Goal: Information Seeking & Learning: Learn about a topic

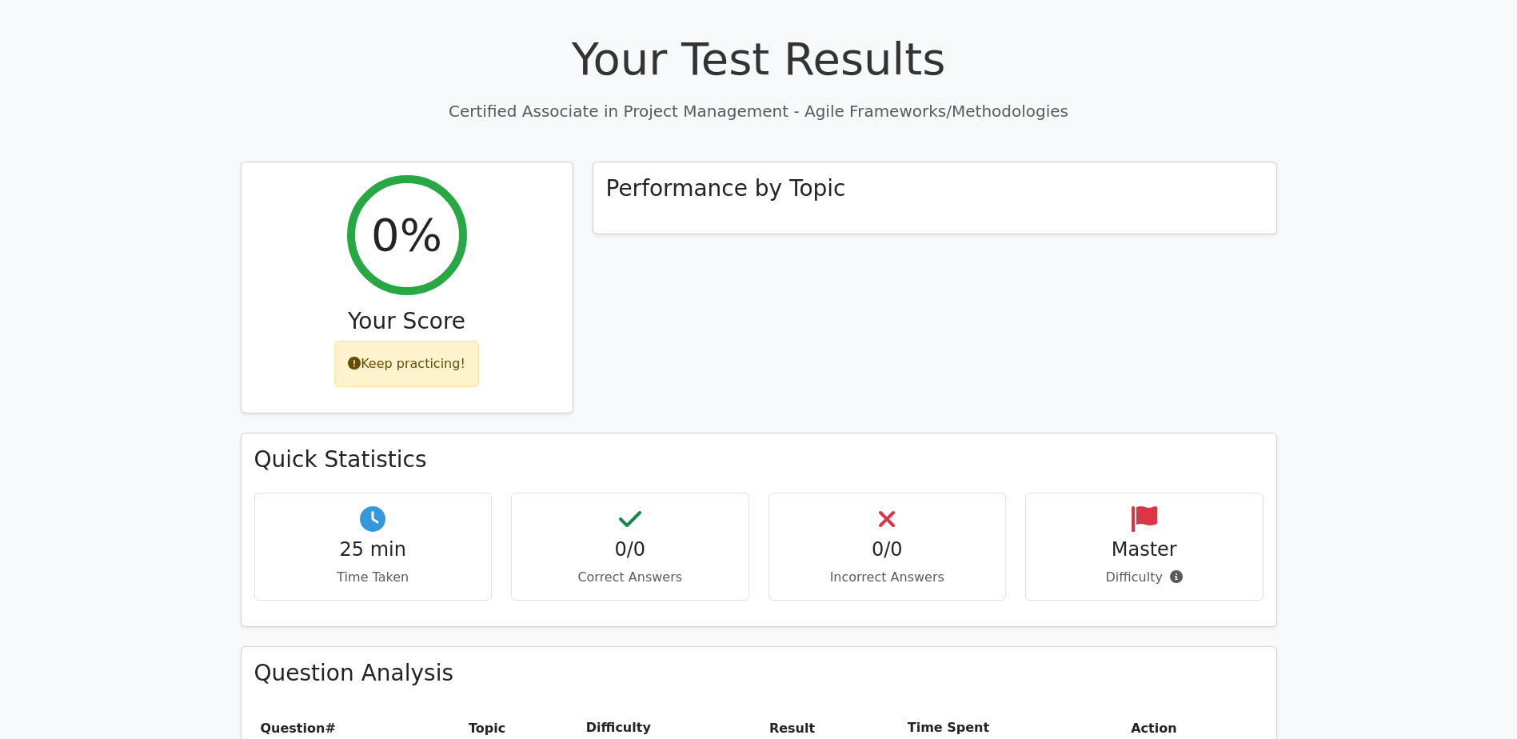
scroll to position [1288, 0]
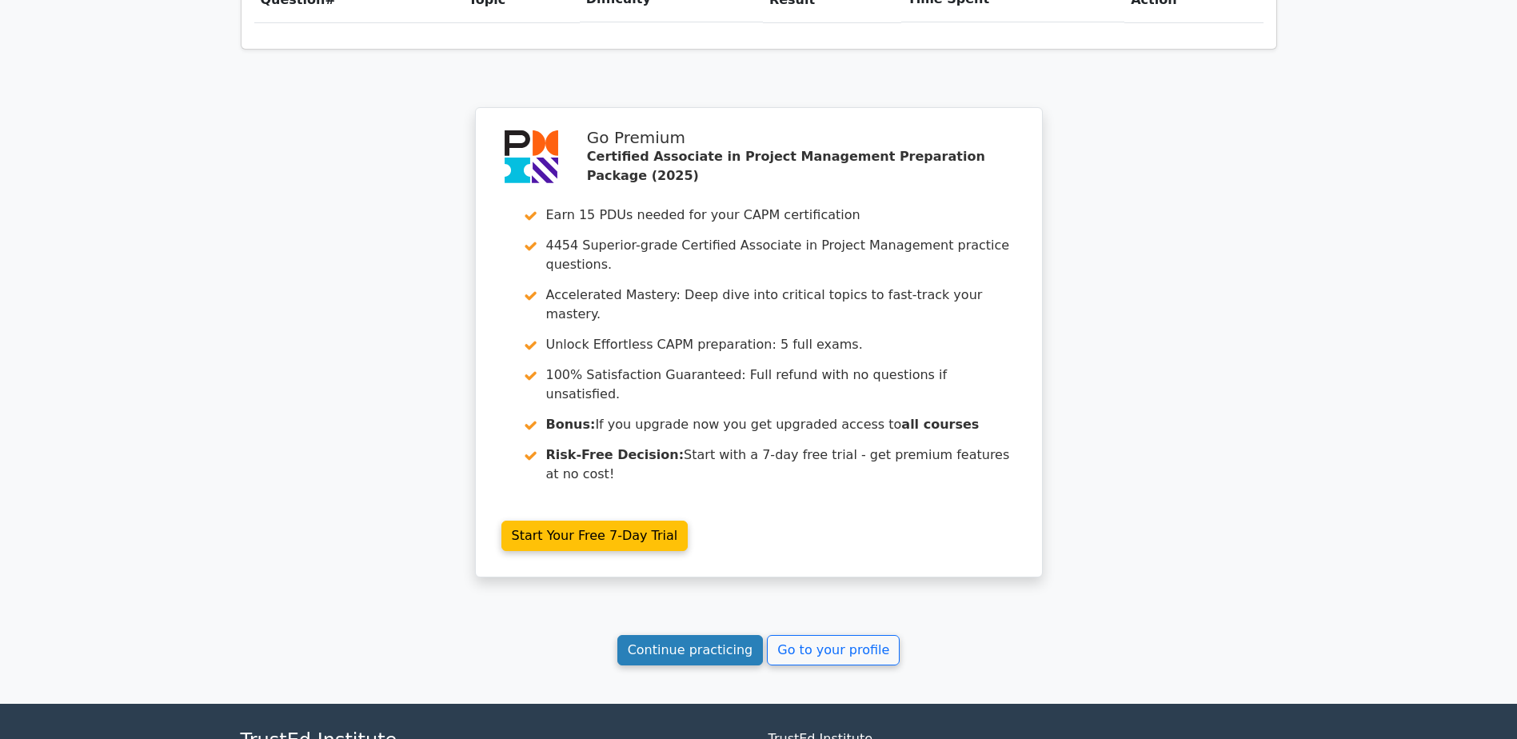
click at [726, 635] on link "Continue practicing" at bounding box center [690, 650] width 146 height 30
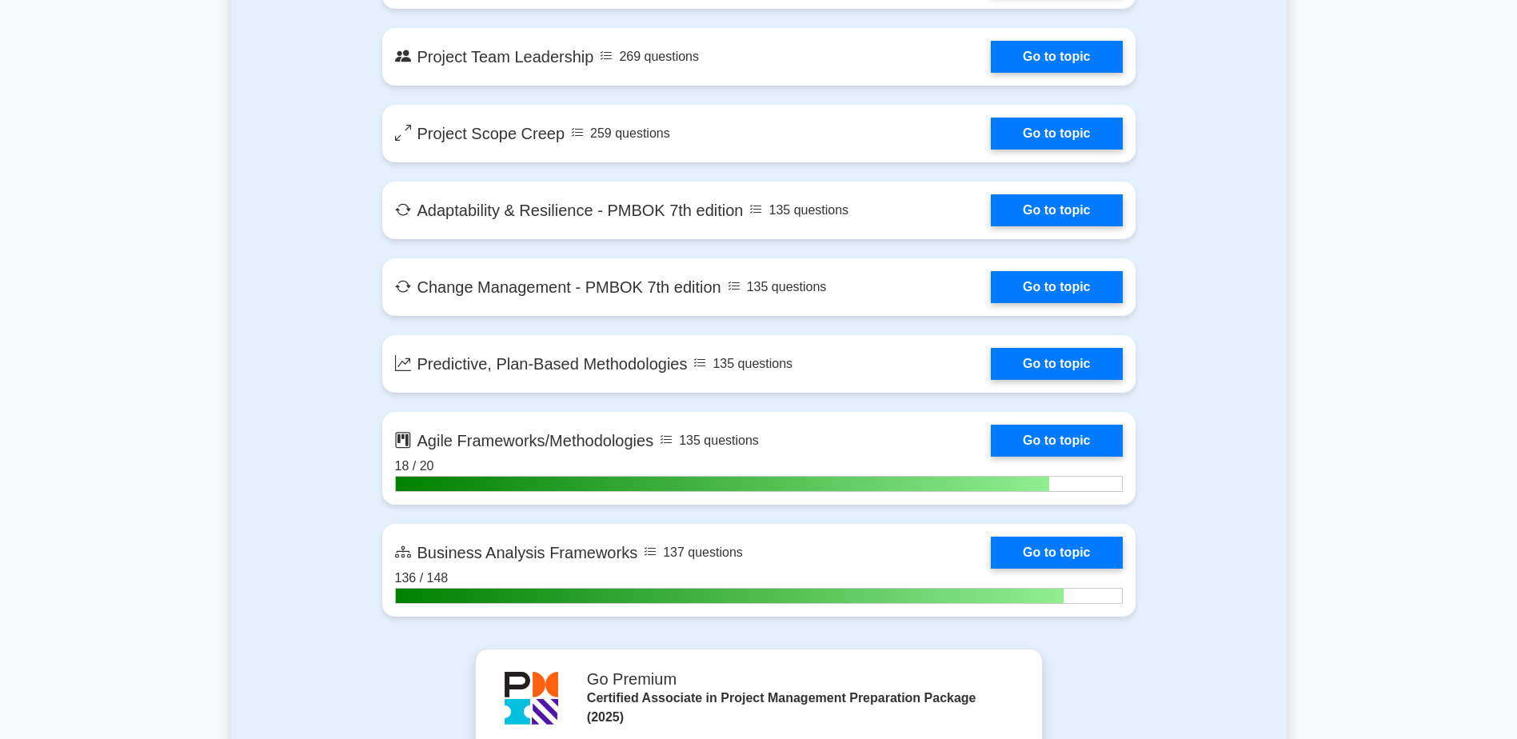
scroll to position [3678, 0]
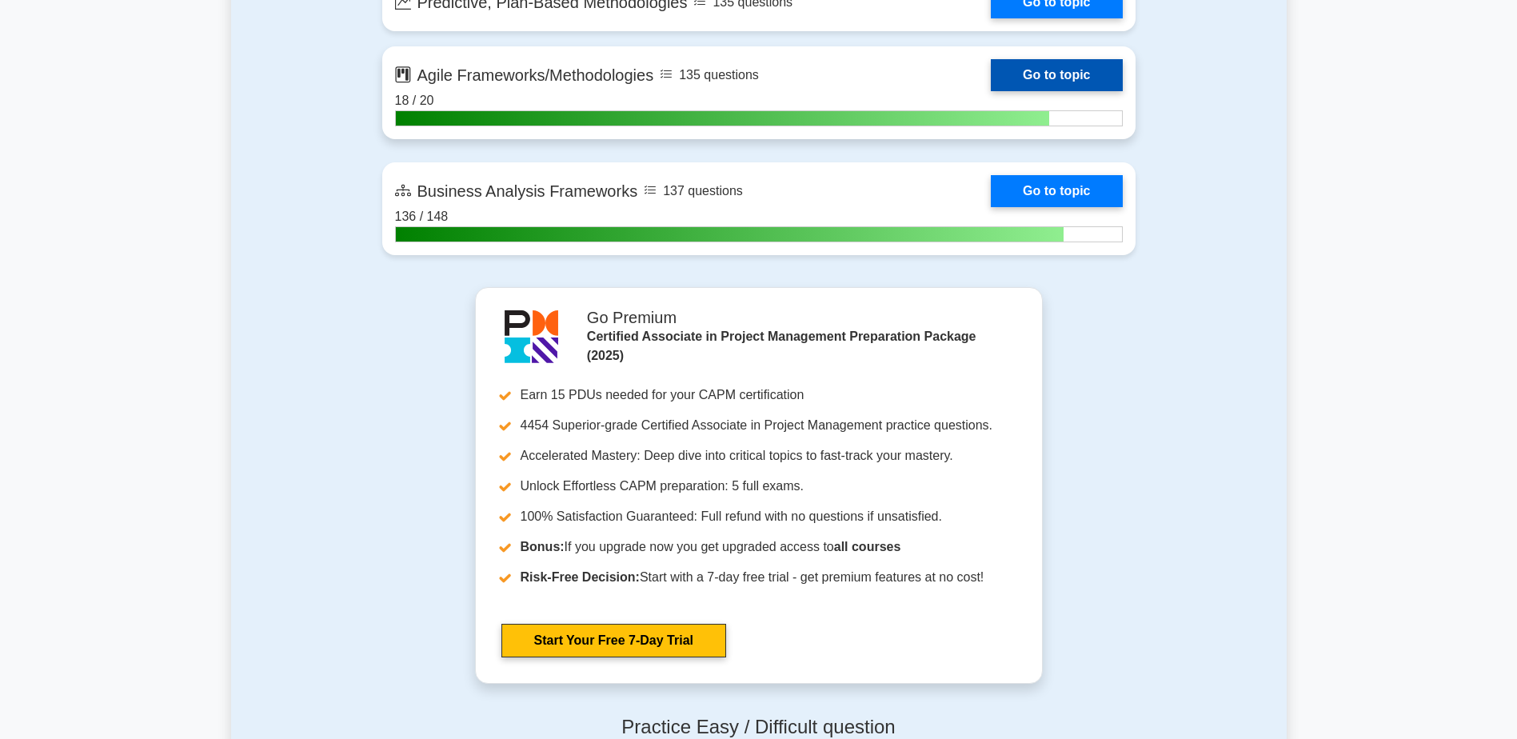
click at [1080, 91] on link "Go to topic" at bounding box center [1056, 75] width 131 height 32
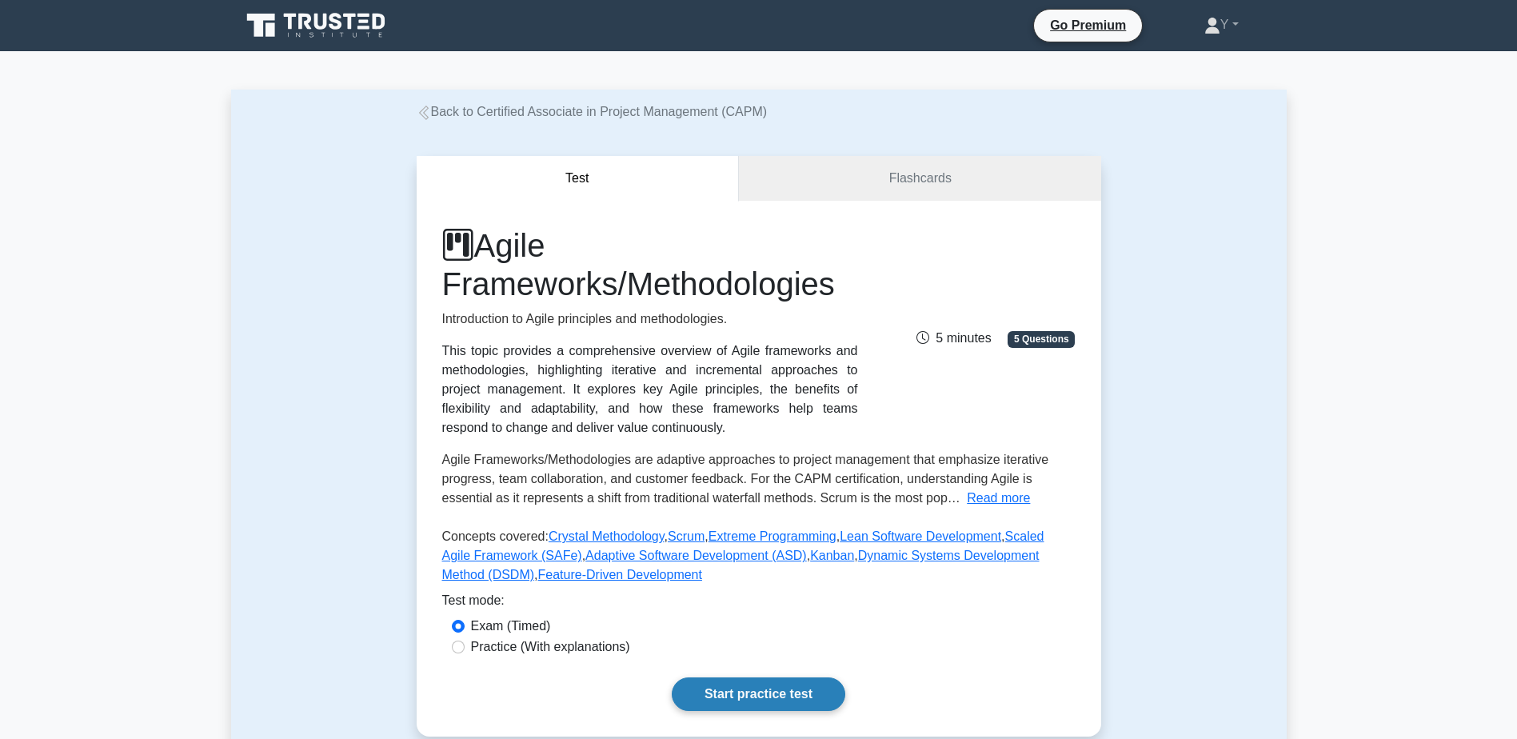
click at [711, 693] on link "Start practice test" at bounding box center [759, 694] width 174 height 34
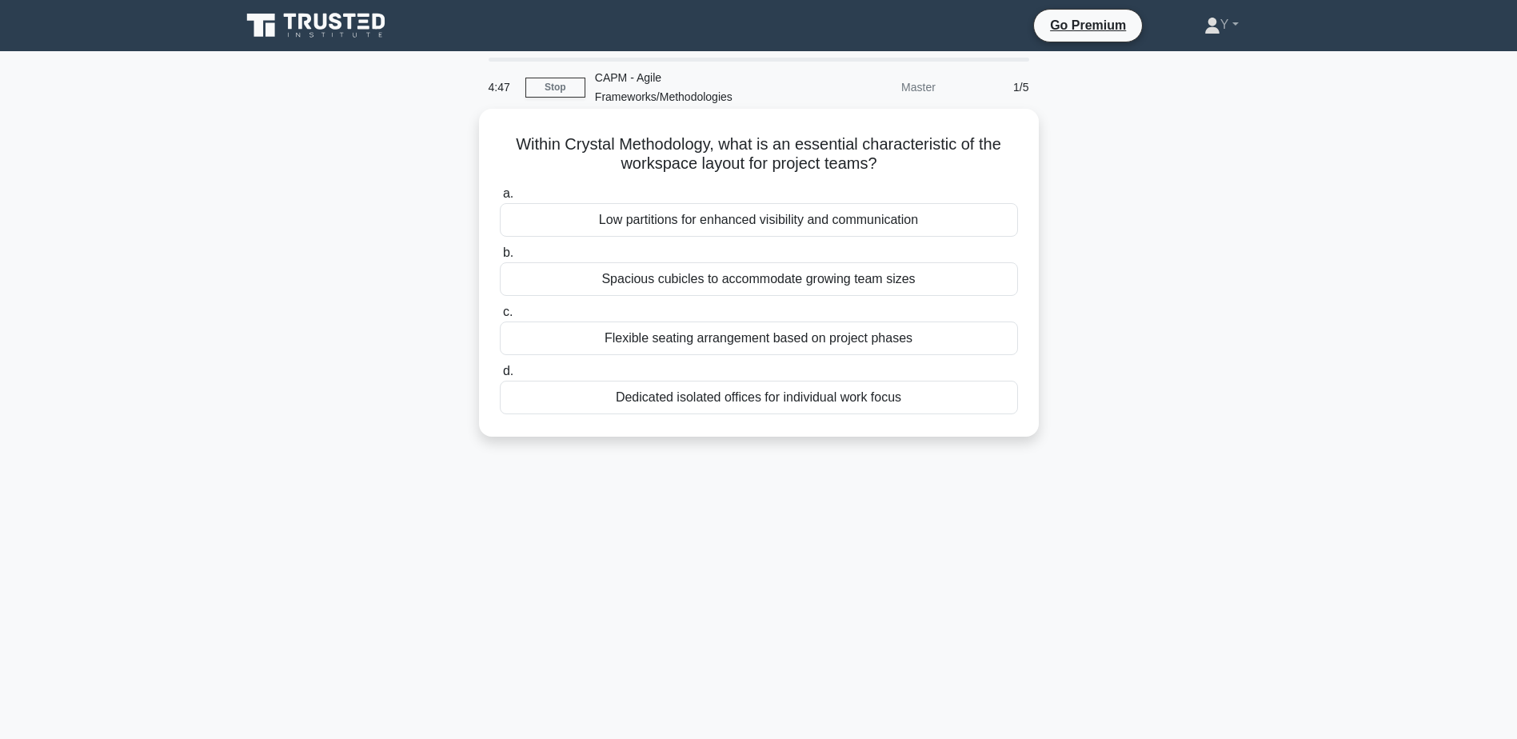
click at [715, 339] on div "Flexible seating arrangement based on project phases" at bounding box center [759, 338] width 518 height 34
click at [500, 317] on input "c. Flexible seating arrangement based on project phases" at bounding box center [500, 312] width 0 height 10
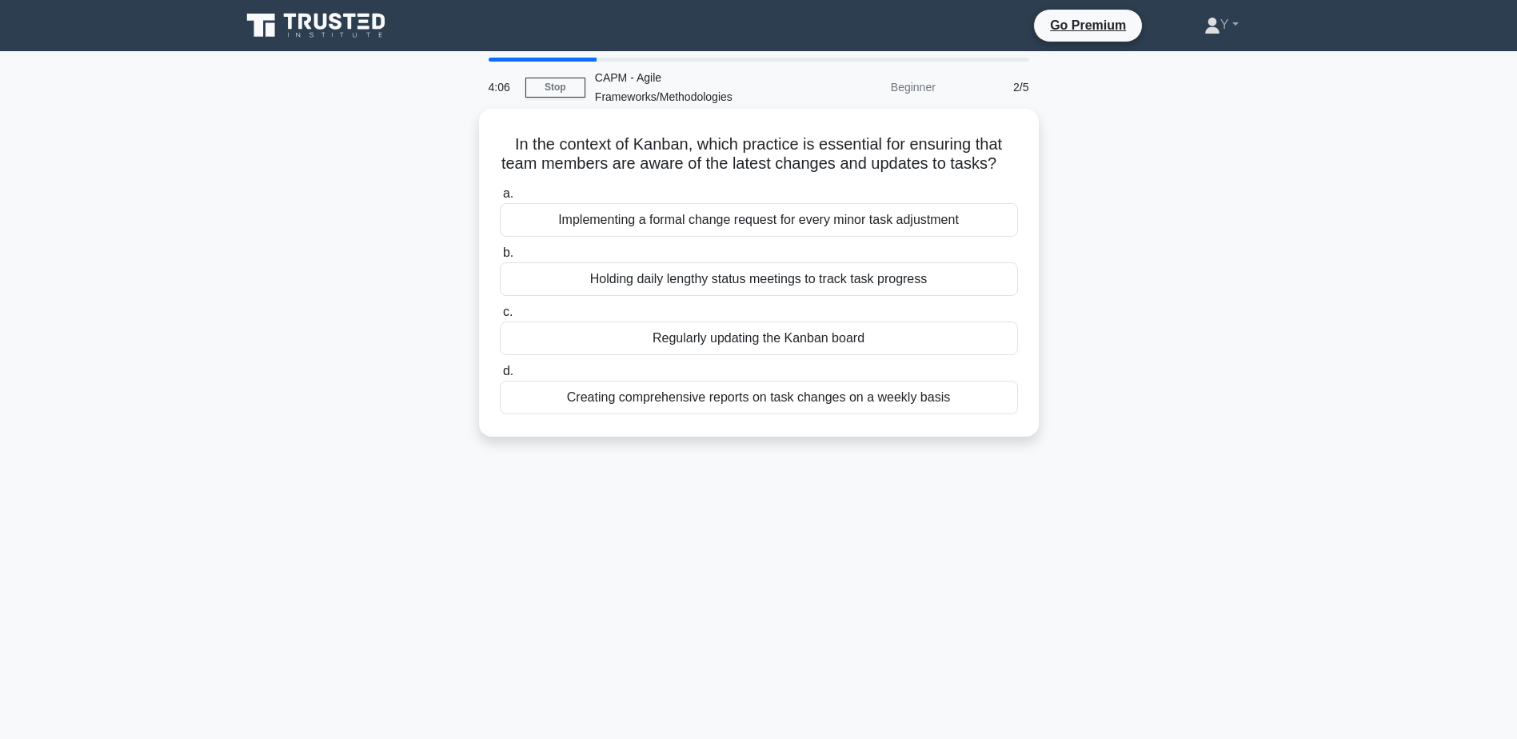
click at [771, 355] on div "Regularly updating the Kanban board" at bounding box center [759, 338] width 518 height 34
click at [500, 317] on input "c. Regularly updating the Kanban board" at bounding box center [500, 312] width 0 height 10
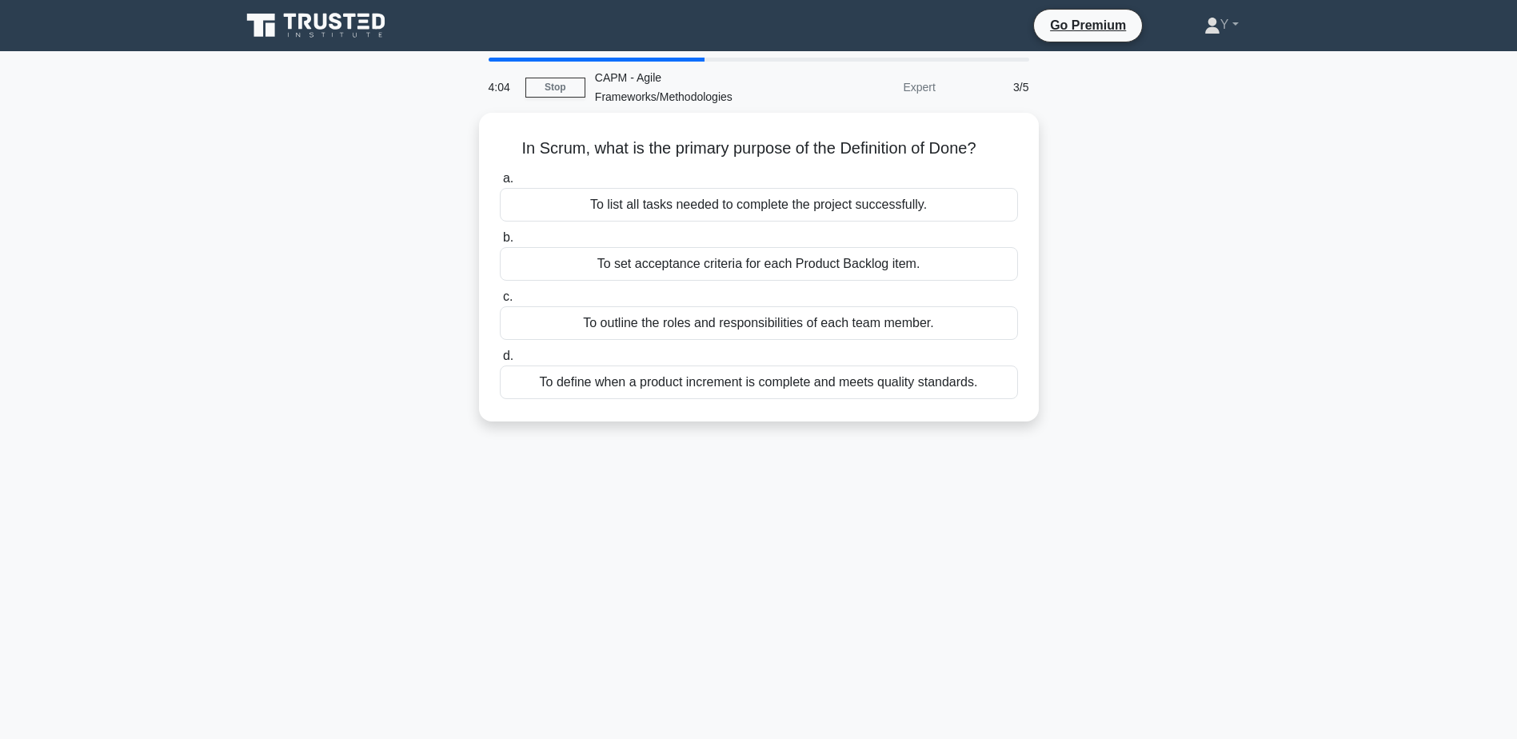
drag, startPoint x: 609, startPoint y: 127, endPoint x: 1165, endPoint y: 118, distance: 556.6
click at [1165, 118] on div "In Scrum, what is the primary purpose of the Definition of Done? .spinner_0XTQ{…" at bounding box center [759, 277] width 1056 height 328
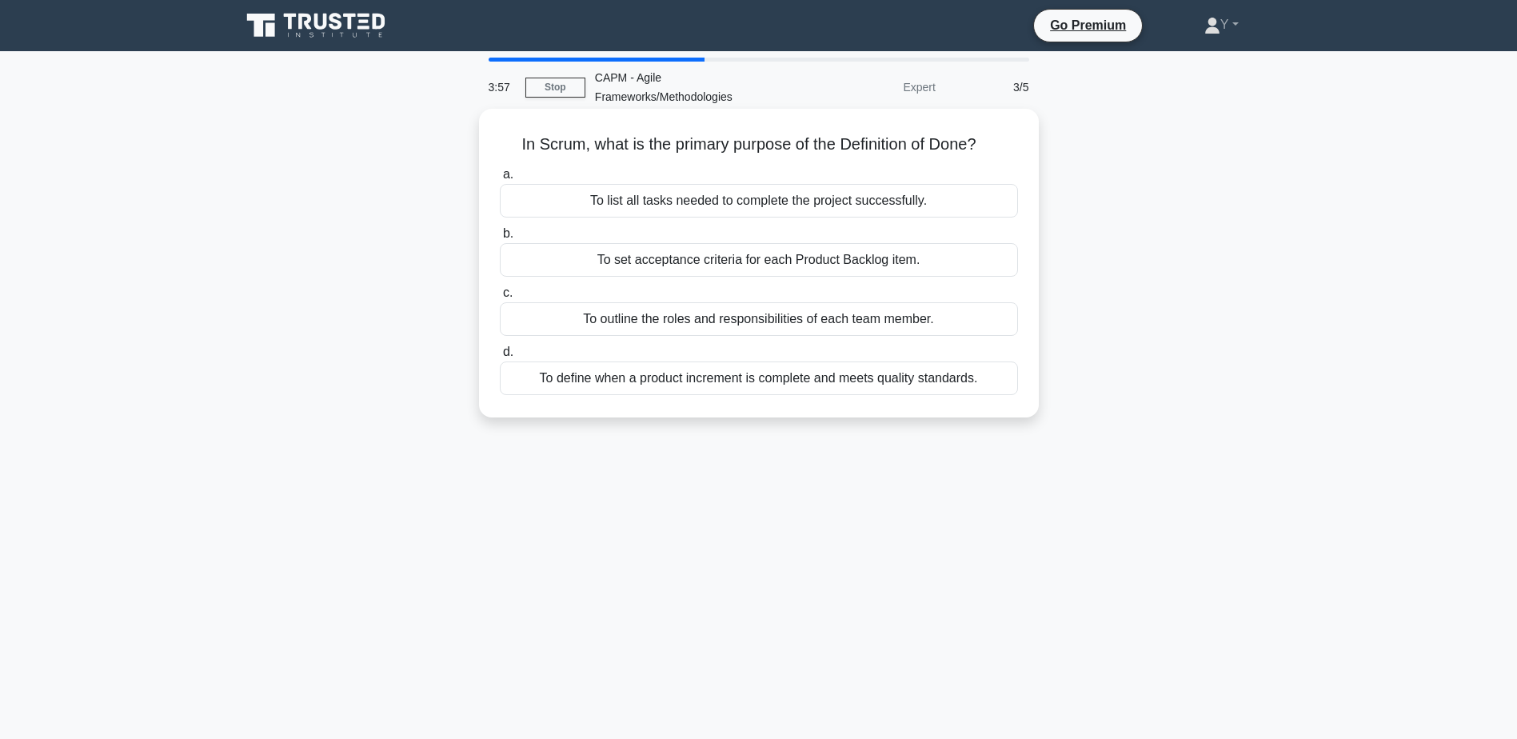
click at [798, 212] on div "To list all tasks needed to complete the project successfully." at bounding box center [759, 201] width 518 height 34
click at [500, 180] on input "a. To list all tasks needed to complete the project successfully." at bounding box center [500, 175] width 0 height 10
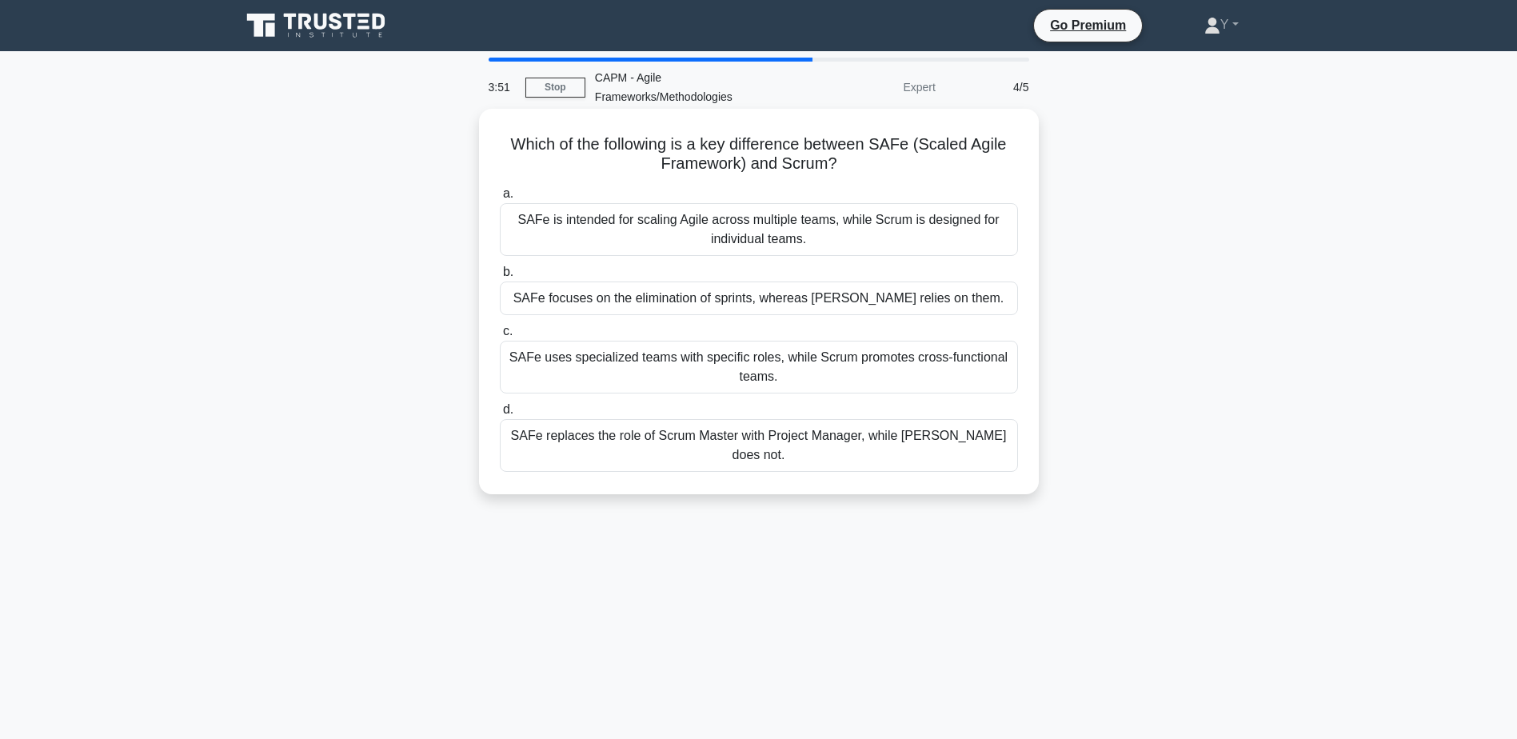
drag, startPoint x: 539, startPoint y: 141, endPoint x: 926, endPoint y: 169, distance: 388.0
click at [926, 169] on h5 "Which of the following is a key difference between SAFe (Scaled Agile Framework…" at bounding box center [758, 154] width 521 height 40
click at [721, 234] on div "SAFe is intended for scaling Agile across multiple teams, while Scrum is design…" at bounding box center [759, 229] width 518 height 53
click at [500, 199] on input "a. SAFe is intended for scaling Agile across multiple teams, while Scrum is des…" at bounding box center [500, 194] width 0 height 10
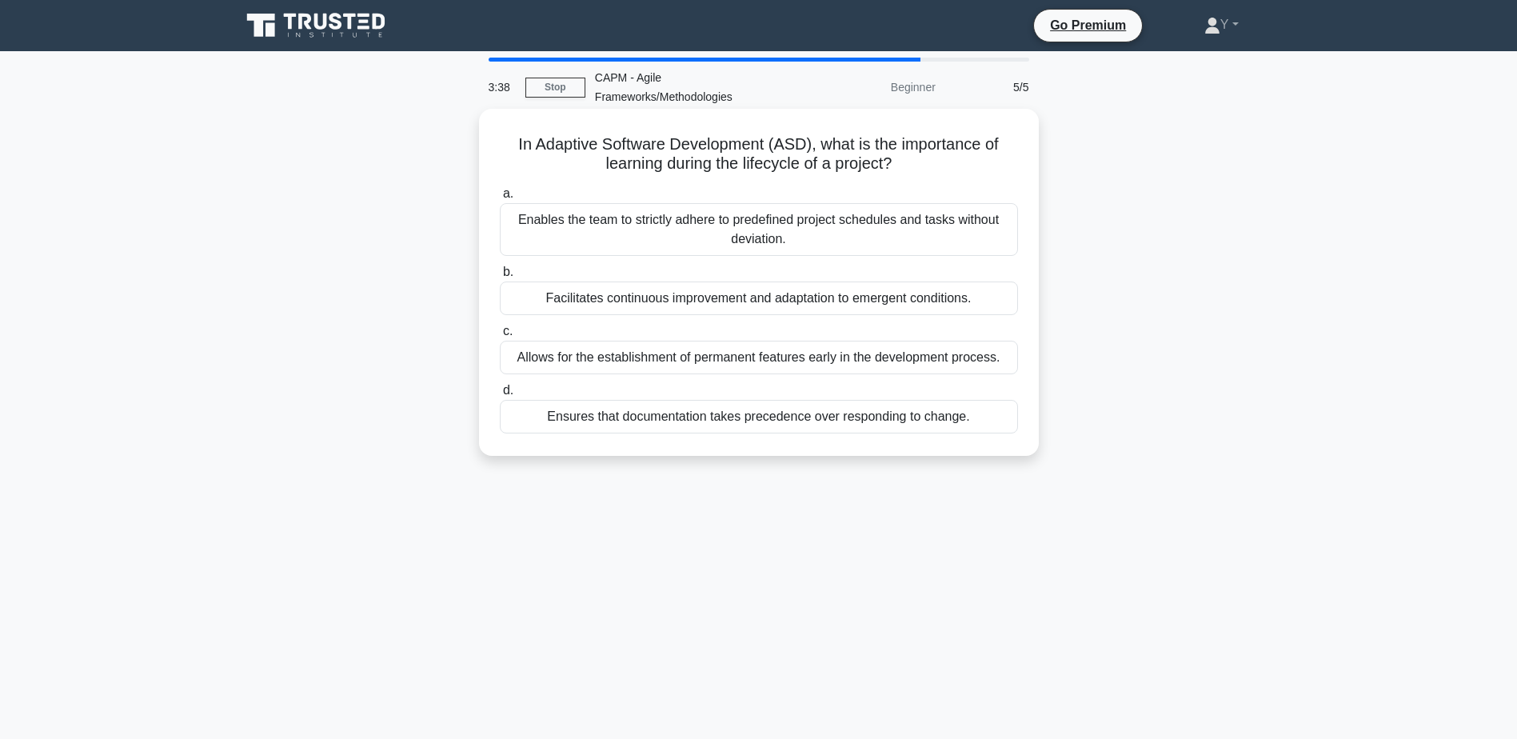
drag, startPoint x: 655, startPoint y: 158, endPoint x: 993, endPoint y: 159, distance: 338.3
click at [993, 159] on h5 "In Adaptive Software Development (ASD), what is the importance of learning duri…" at bounding box center [758, 154] width 521 height 40
click at [662, 301] on div "Facilitates continuous improvement and adaptation to emergent conditions." at bounding box center [759, 298] width 518 height 34
click at [500, 277] on input "b. Facilitates continuous improvement and adaptation to emergent conditions." at bounding box center [500, 272] width 0 height 10
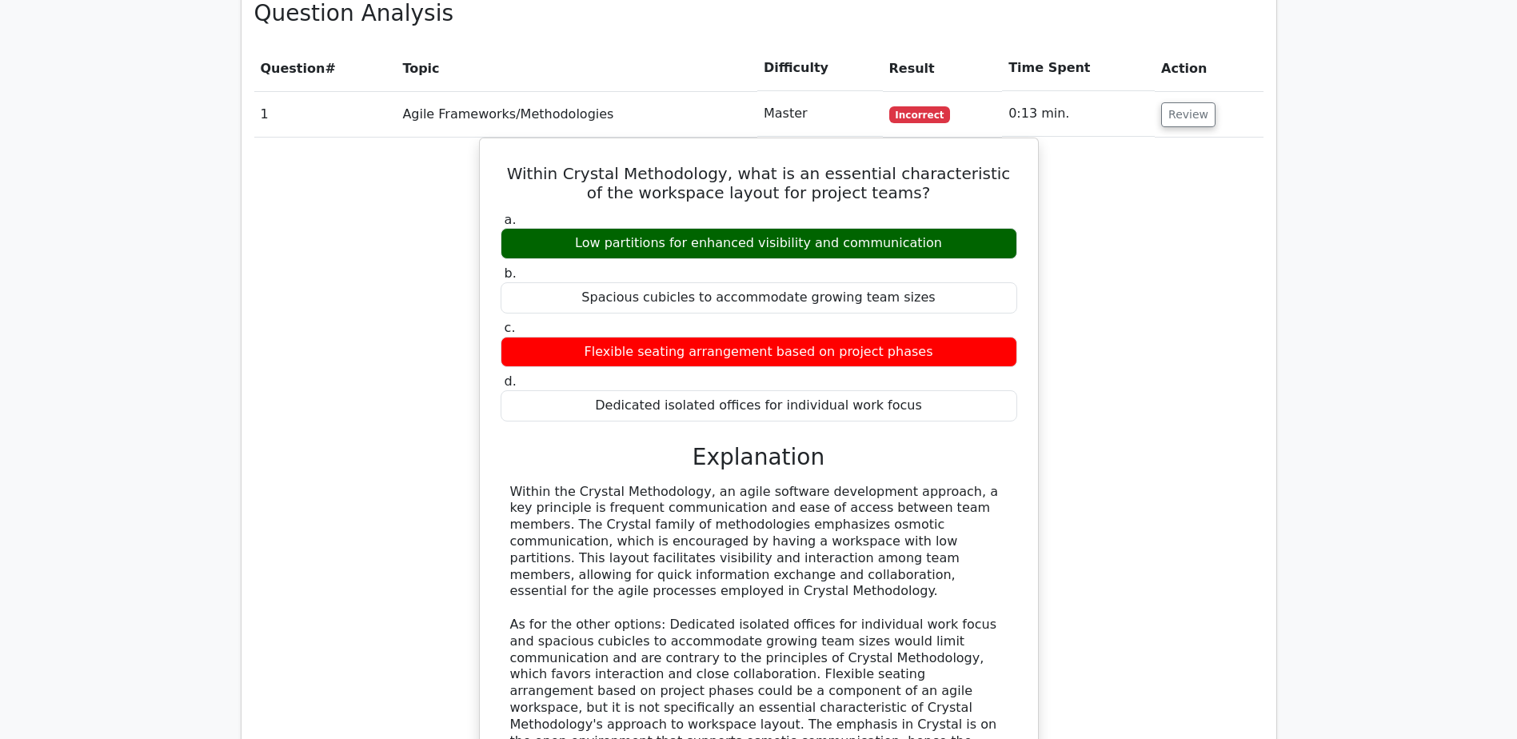
scroll to position [1439, 0]
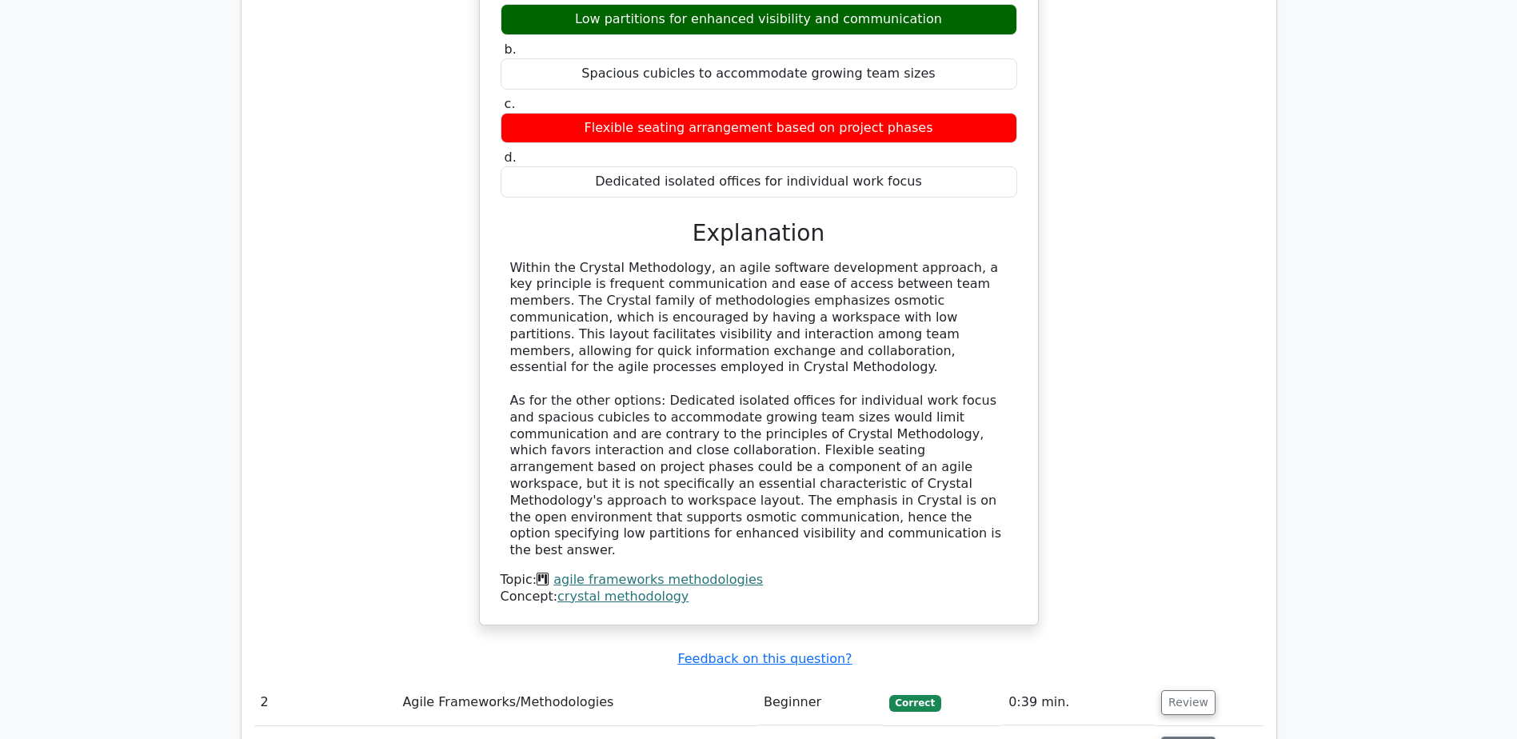
click at [1167, 736] on button "Review" at bounding box center [1188, 748] width 54 height 25
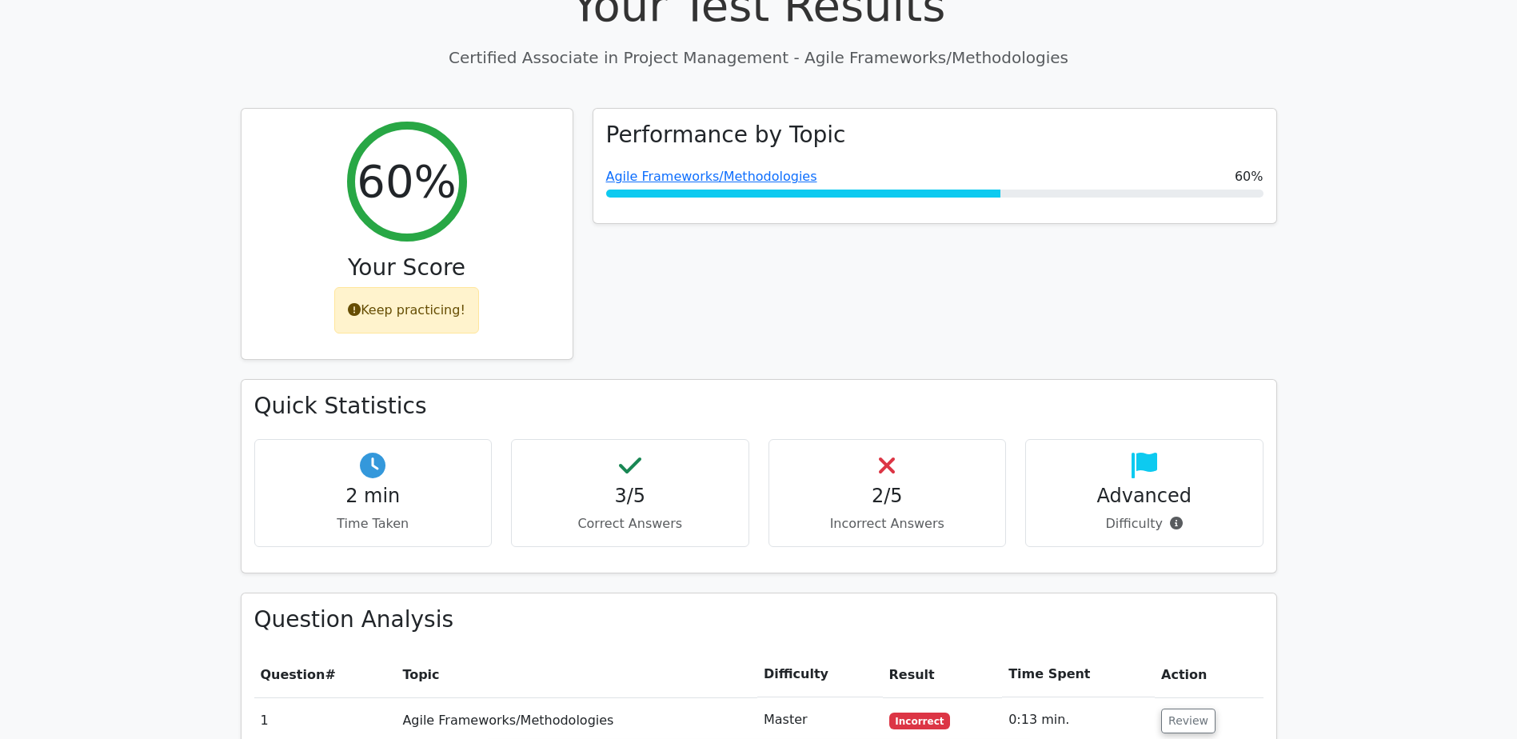
scroll to position [400, 0]
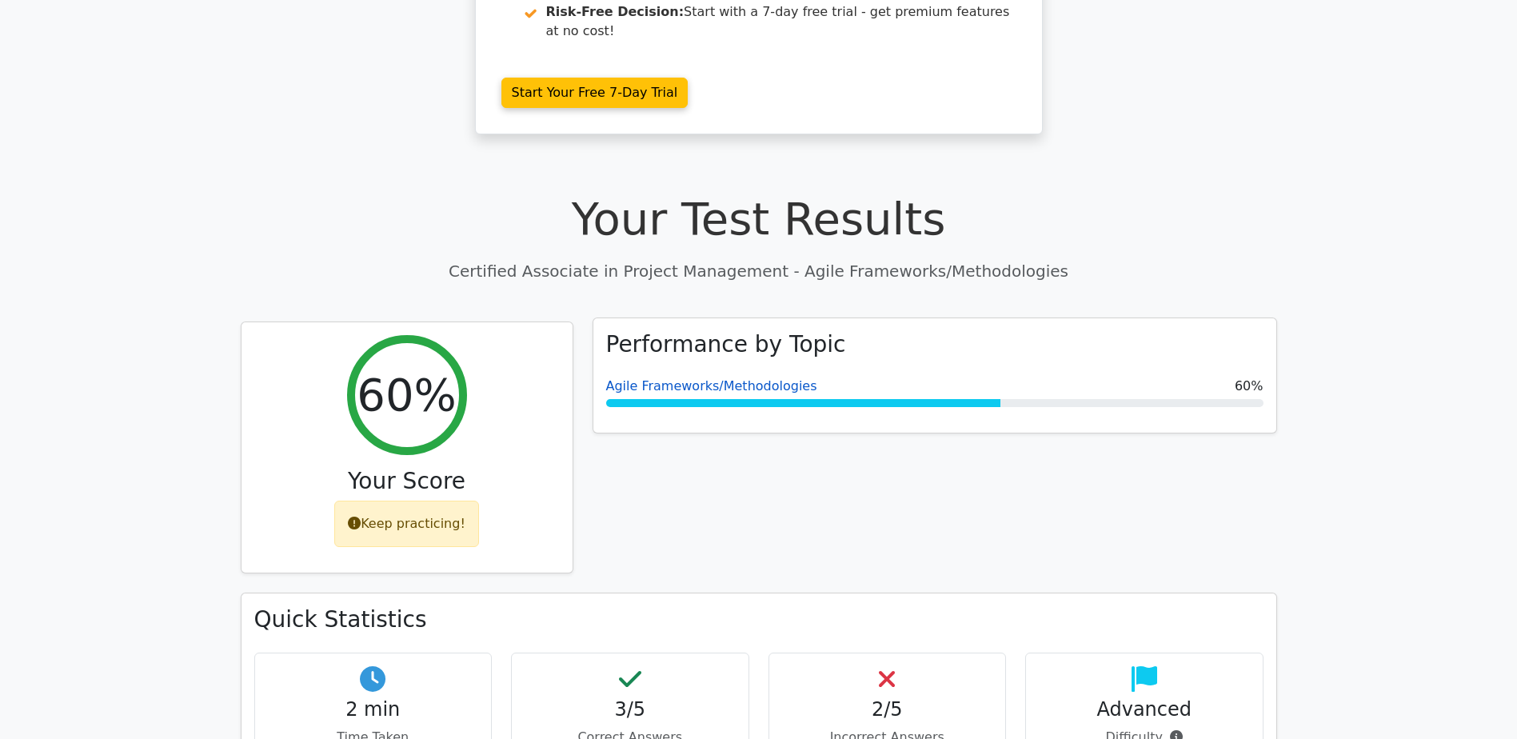
click at [670, 378] on link "Agile Frameworks/Methodologies" at bounding box center [711, 385] width 211 height 15
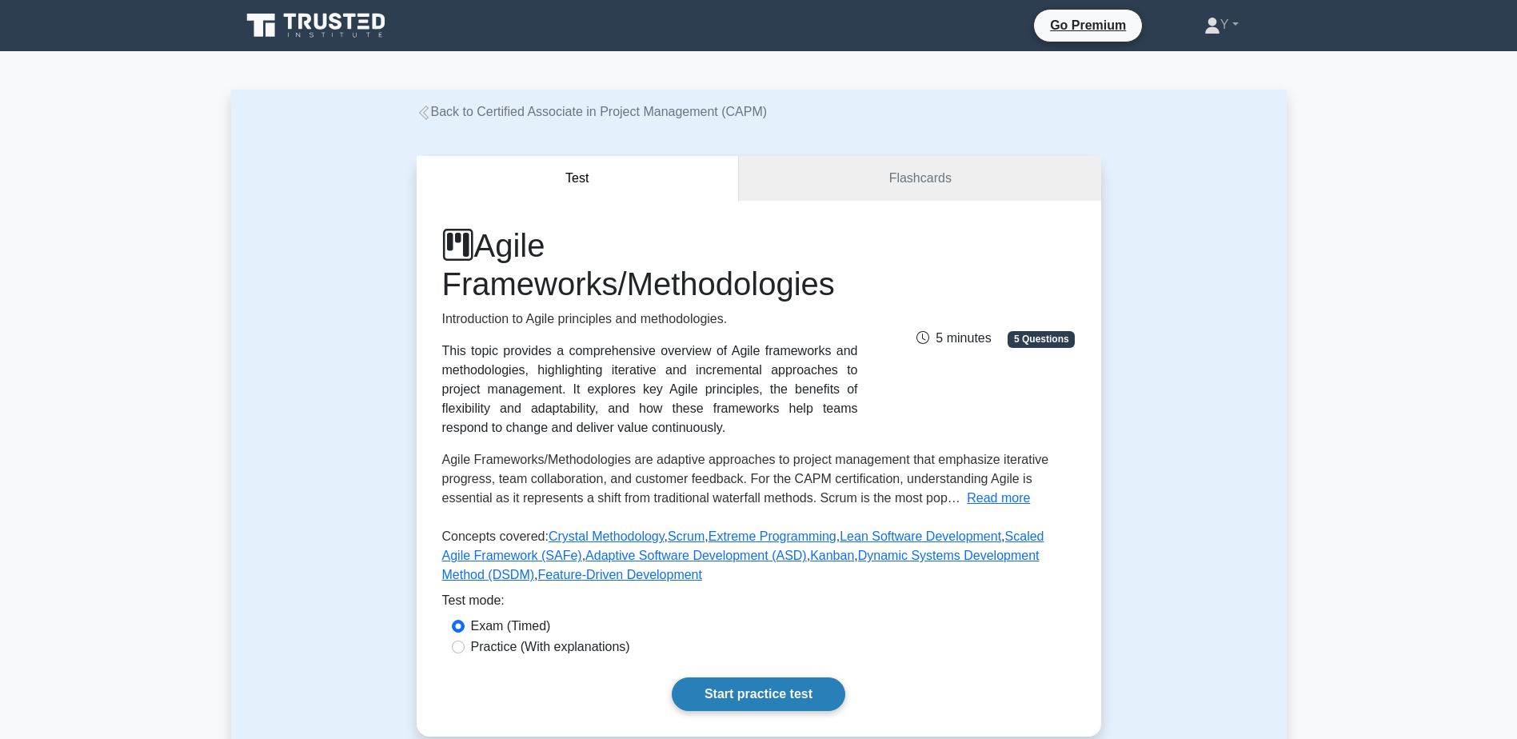
click at [820, 695] on link "Start practice test" at bounding box center [759, 694] width 174 height 34
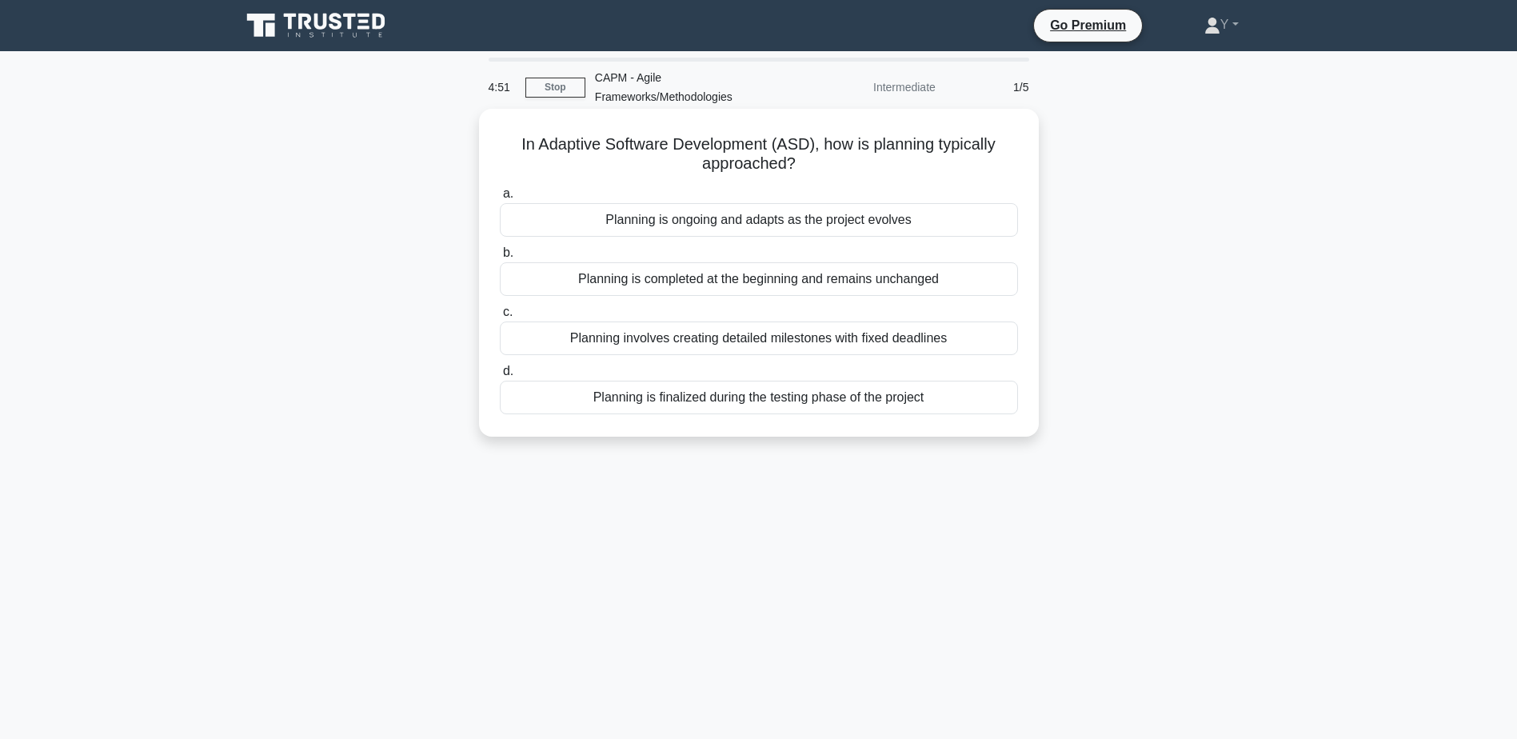
click at [766, 217] on div "Planning is ongoing and adapts as the project evolves" at bounding box center [759, 220] width 518 height 34
click at [500, 199] on input "a. Planning is ongoing and adapts as the project evolves" at bounding box center [500, 194] width 0 height 10
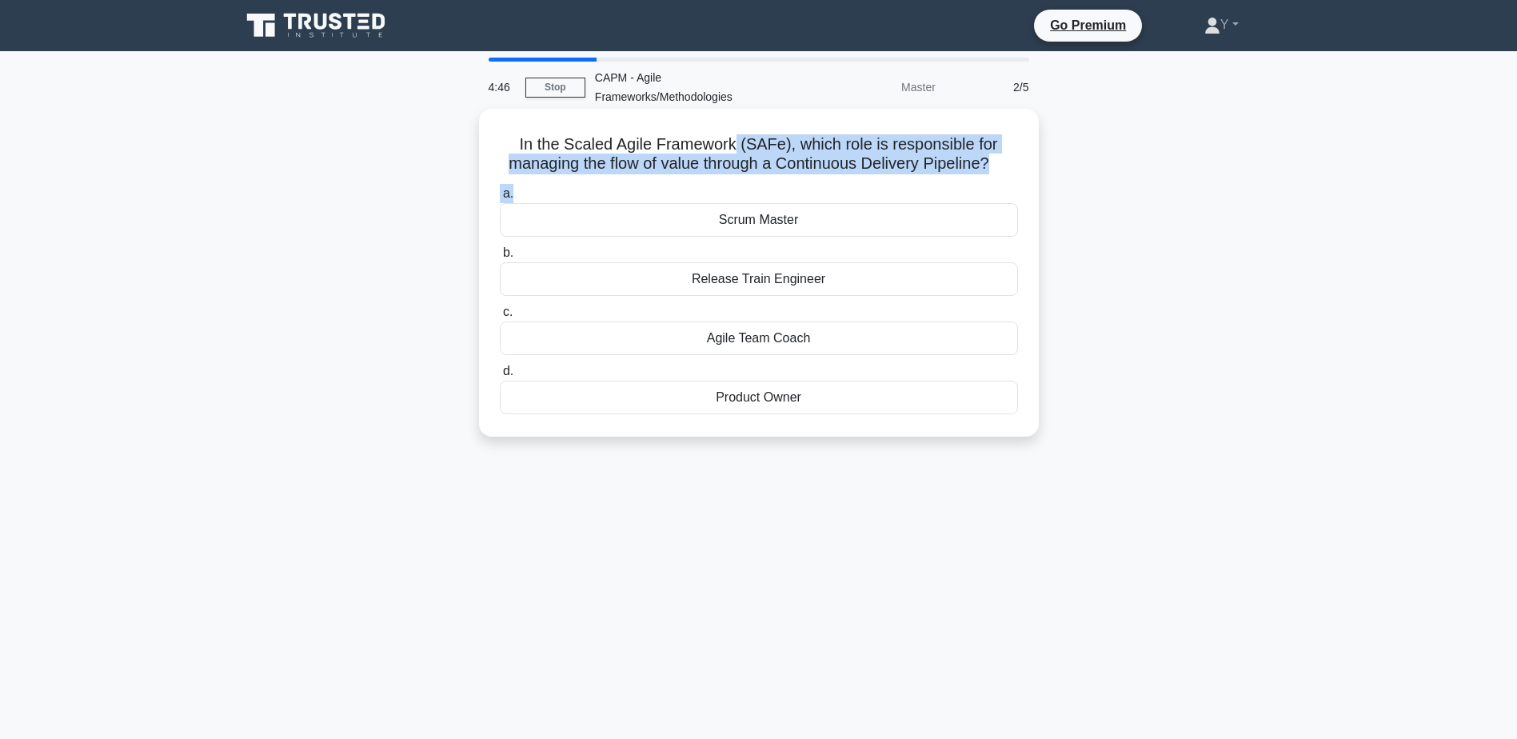
drag, startPoint x: 736, startPoint y: 154, endPoint x: 1025, endPoint y: 185, distance: 290.4
click at [1025, 185] on div "In the Scaled Agile Framework (SAFe), which role is responsible for managing th…" at bounding box center [758, 272] width 547 height 315
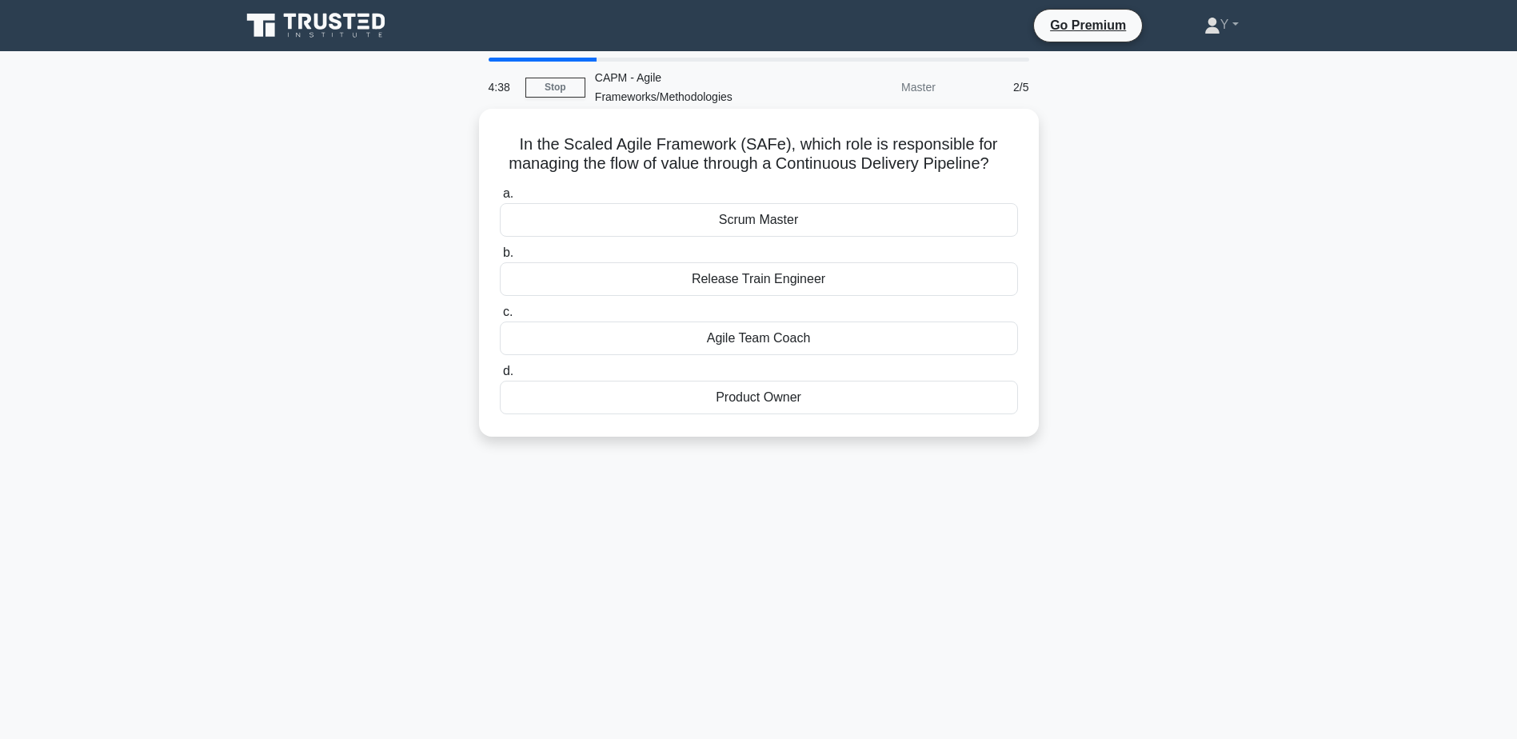
click at [684, 337] on div "Agile Team Coach" at bounding box center [759, 338] width 518 height 34
click at [500, 317] on input "c. Agile Team Coach" at bounding box center [500, 312] width 0 height 10
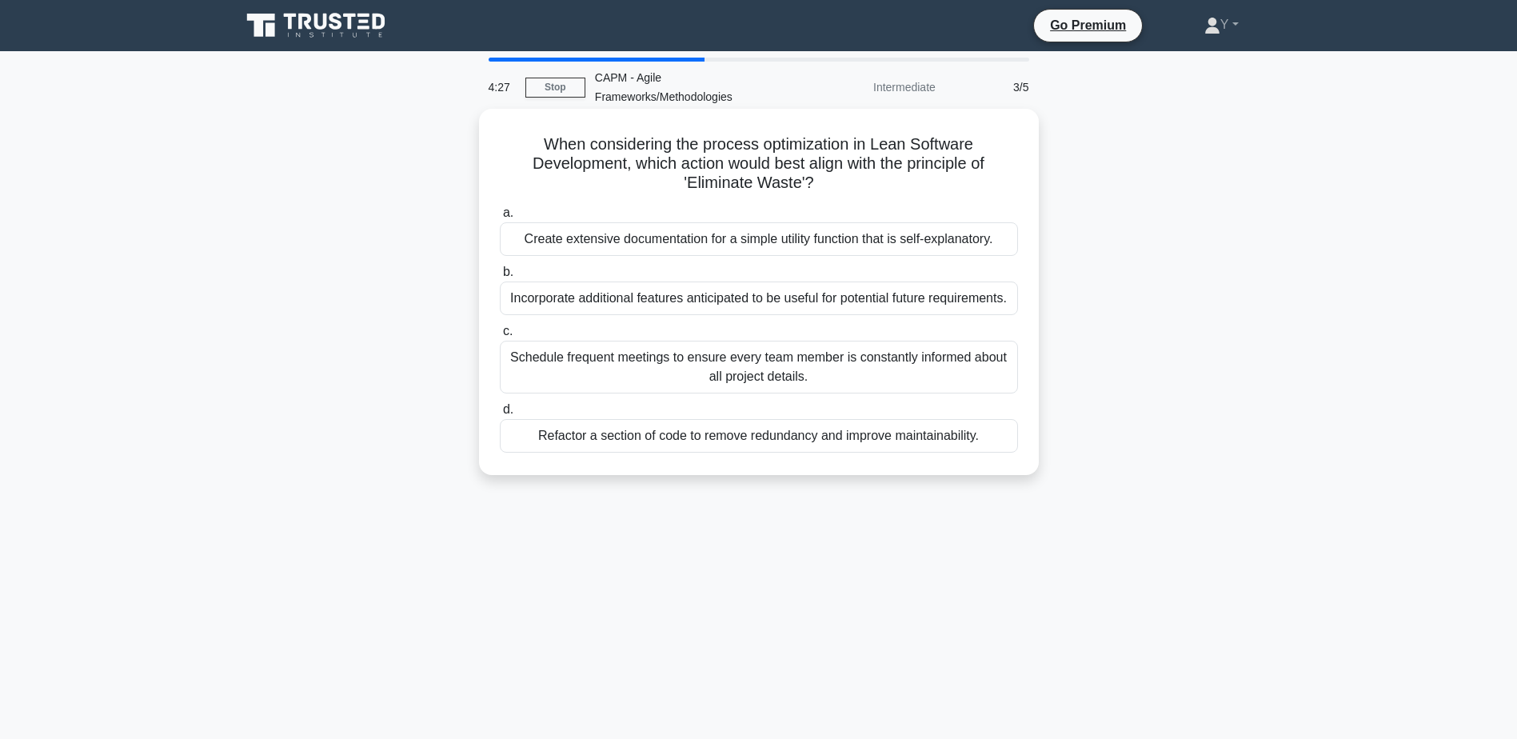
click at [767, 438] on div "Refactor a section of code to remove redundancy and improve maintainability." at bounding box center [759, 436] width 518 height 34
click at [500, 415] on input "d. Refactor a section of code to remove redundancy and improve maintainability." at bounding box center [500, 410] width 0 height 10
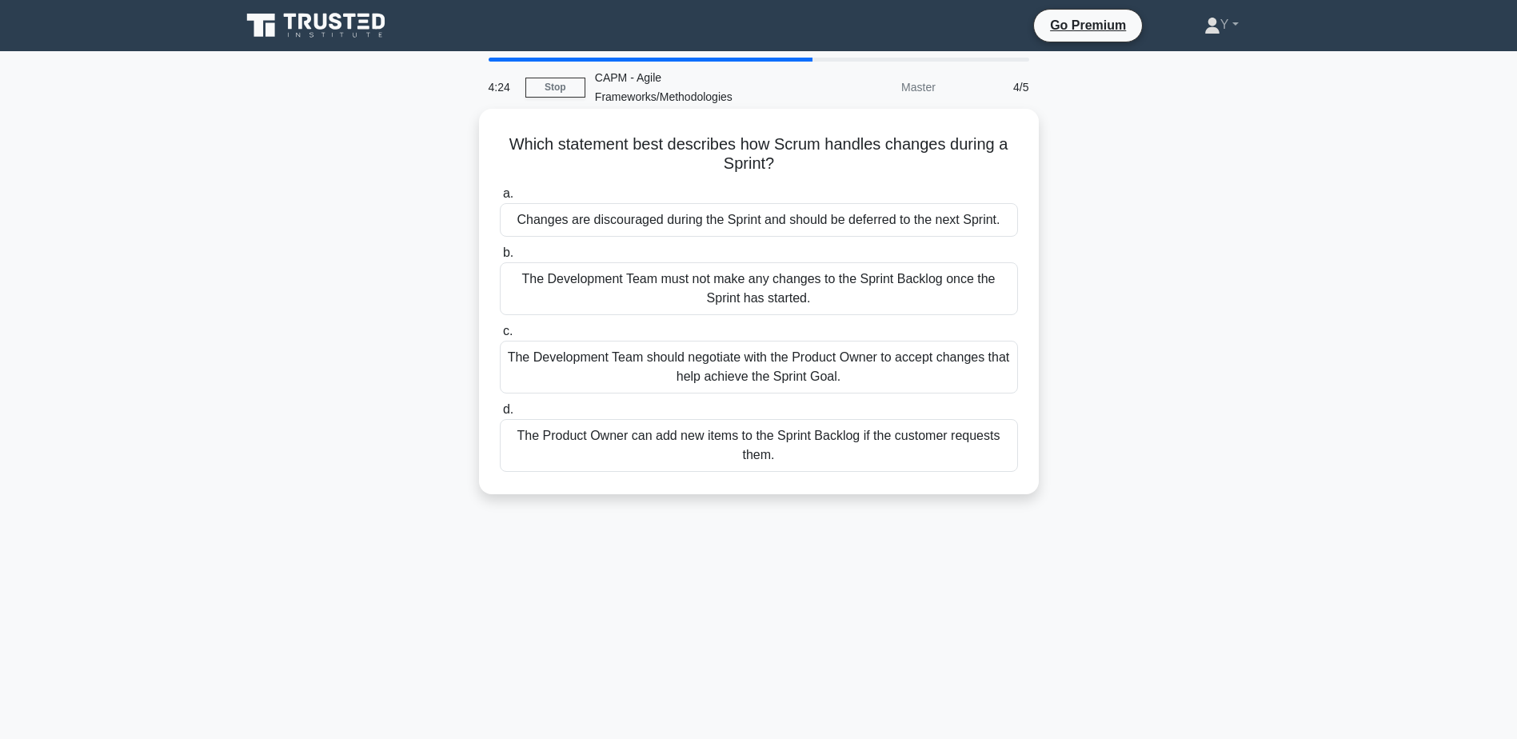
drag, startPoint x: 579, startPoint y: 138, endPoint x: 937, endPoint y: 168, distance: 359.5
click at [937, 168] on h5 "Which statement best describes how Scrum handles changes during a Sprint? .spin…" at bounding box center [758, 154] width 521 height 40
click at [544, 454] on div "The Product Owner can add new items to the Sprint Backlog if the customer reque…" at bounding box center [759, 445] width 518 height 53
click at [500, 415] on input "d. The Product Owner can add new items to the Sprint Backlog if the customer re…" at bounding box center [500, 410] width 0 height 10
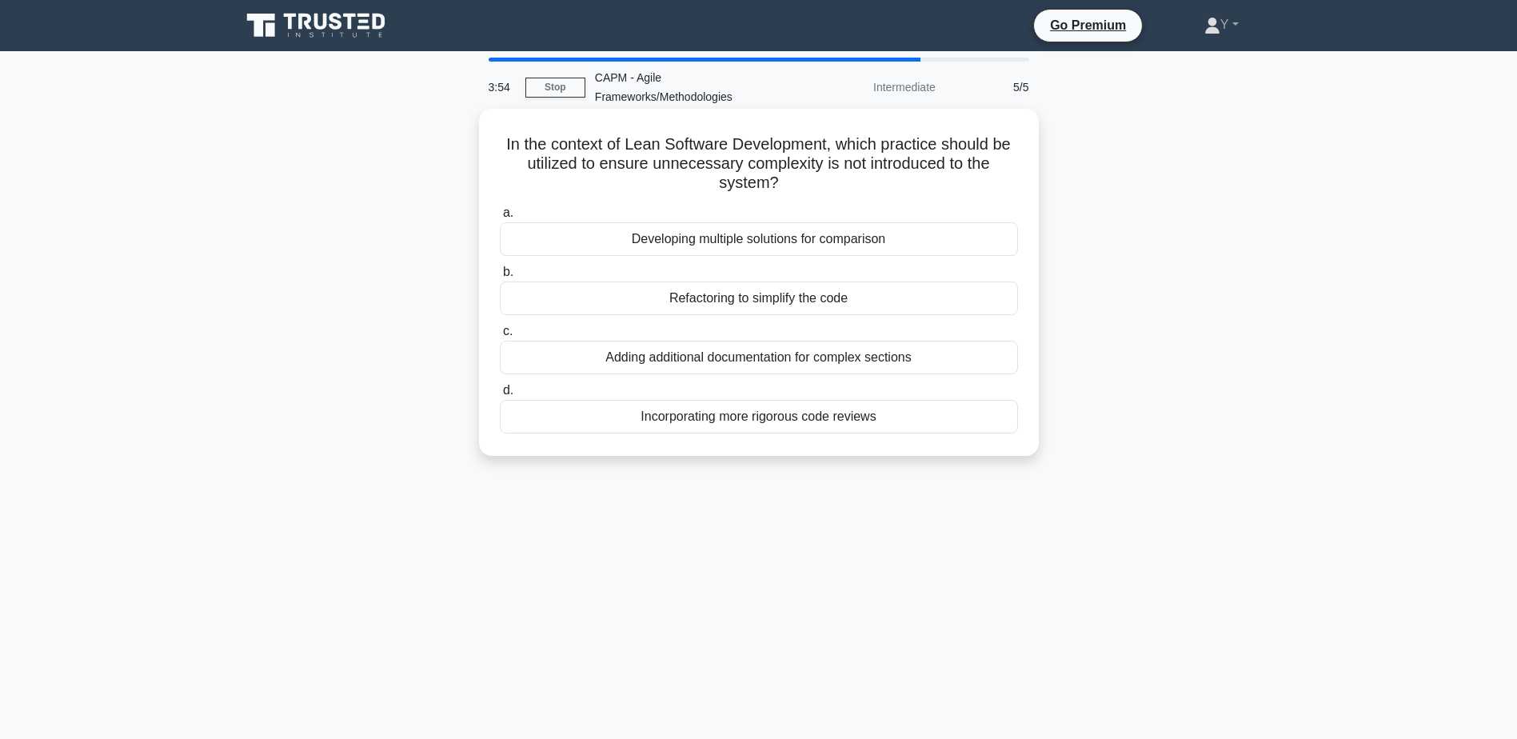
drag, startPoint x: 650, startPoint y: 146, endPoint x: 799, endPoint y: 190, distance: 155.1
click at [799, 190] on h5 "In the context of Lean Software Development, which practice should be utilized …" at bounding box center [758, 163] width 521 height 59
drag, startPoint x: 799, startPoint y: 190, endPoint x: 862, endPoint y: 305, distance: 132.0
click at [862, 305] on div "Refactoring to simplify the code" at bounding box center [759, 298] width 518 height 34
click at [500, 277] on input "b. Refactoring to simplify the code" at bounding box center [500, 272] width 0 height 10
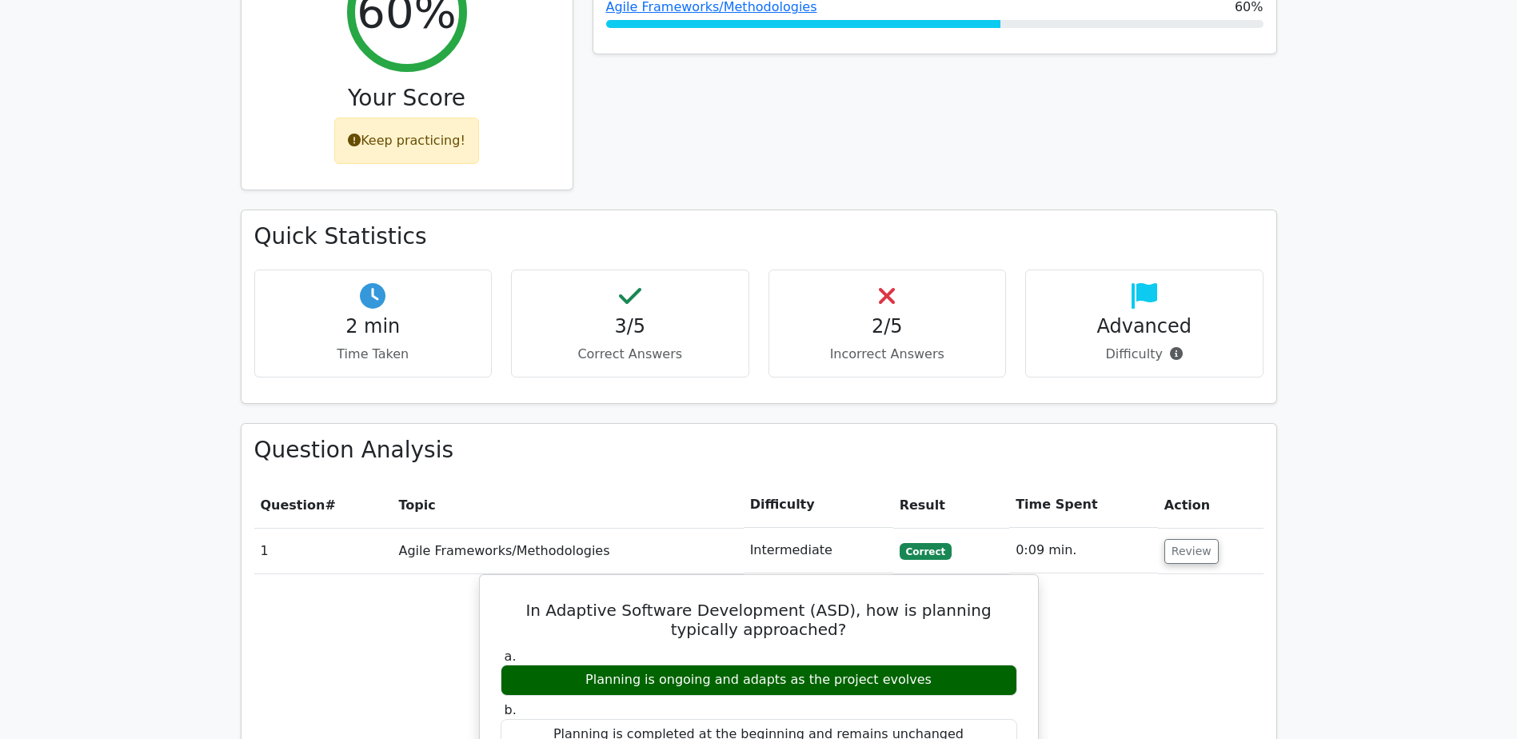
scroll to position [1199, 0]
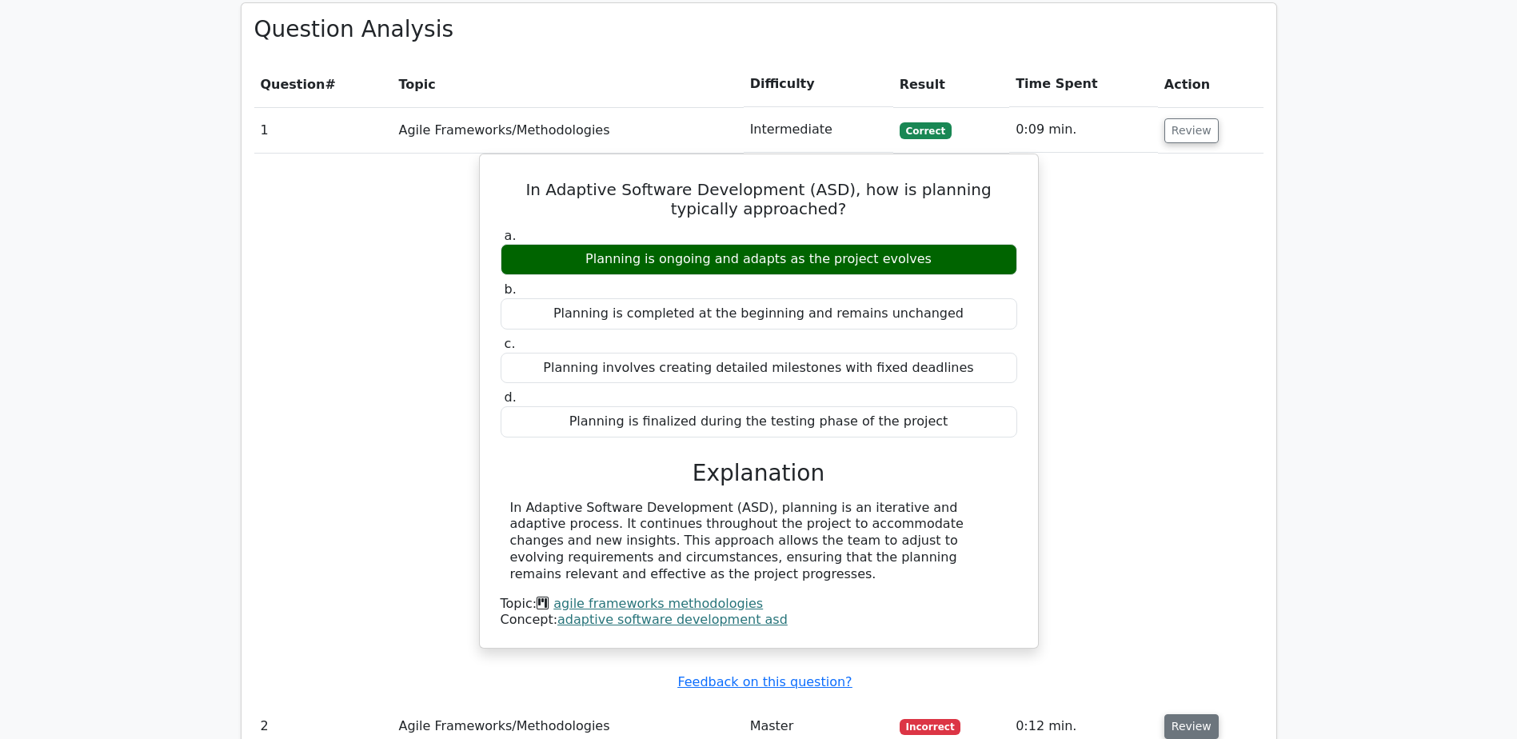
click at [1191, 714] on button "Review" at bounding box center [1191, 726] width 54 height 25
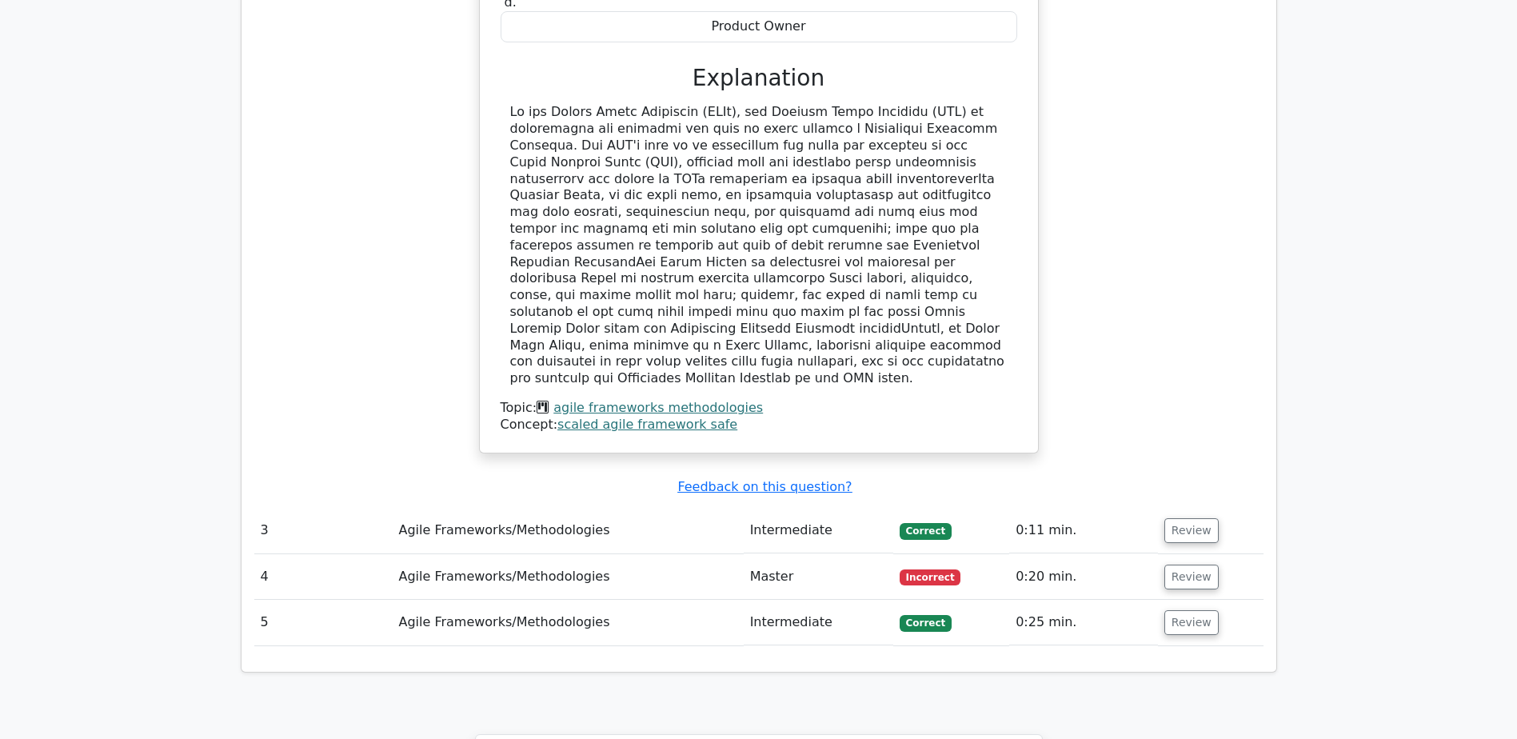
scroll to position [2239, 0]
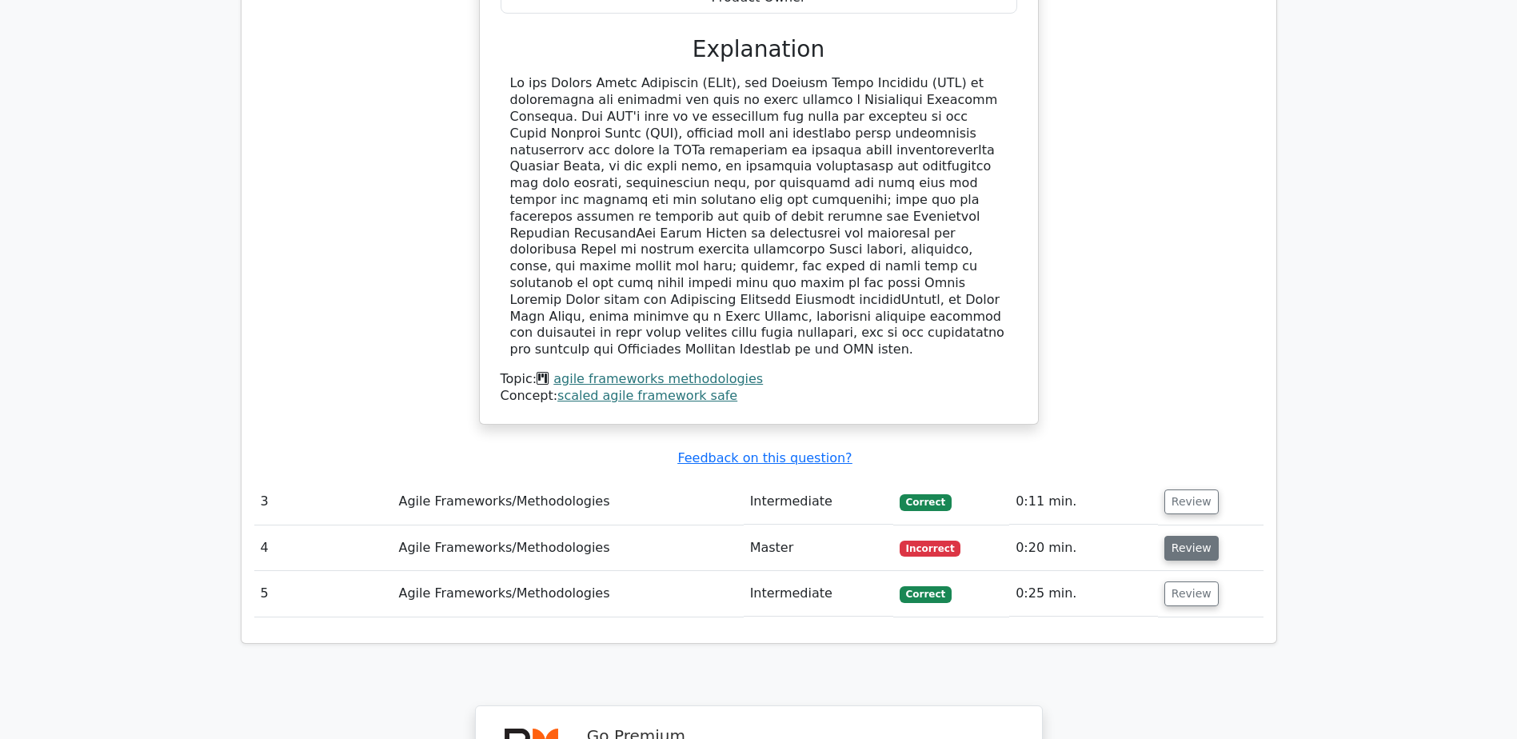
click at [1184, 536] on button "Review" at bounding box center [1191, 548] width 54 height 25
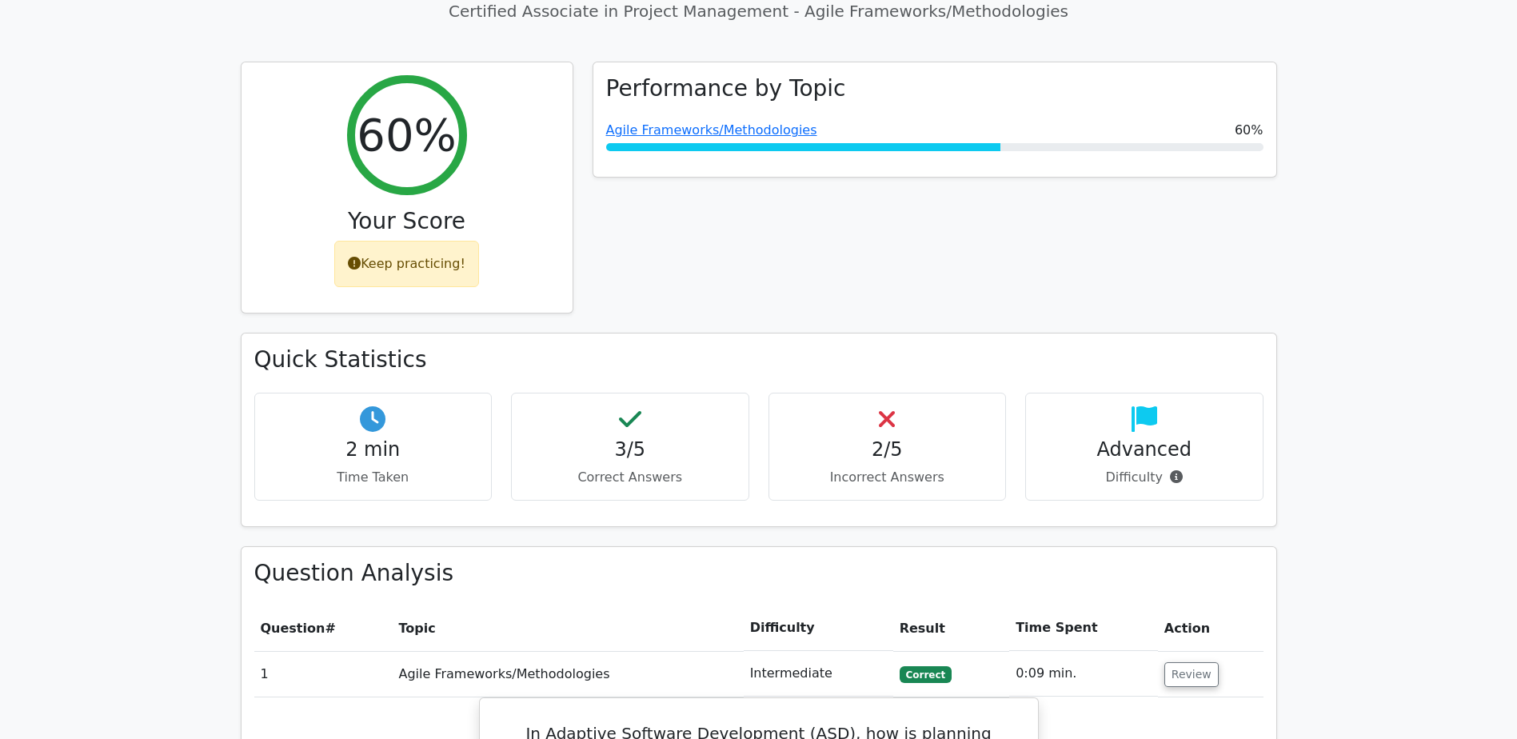
scroll to position [539, 0]
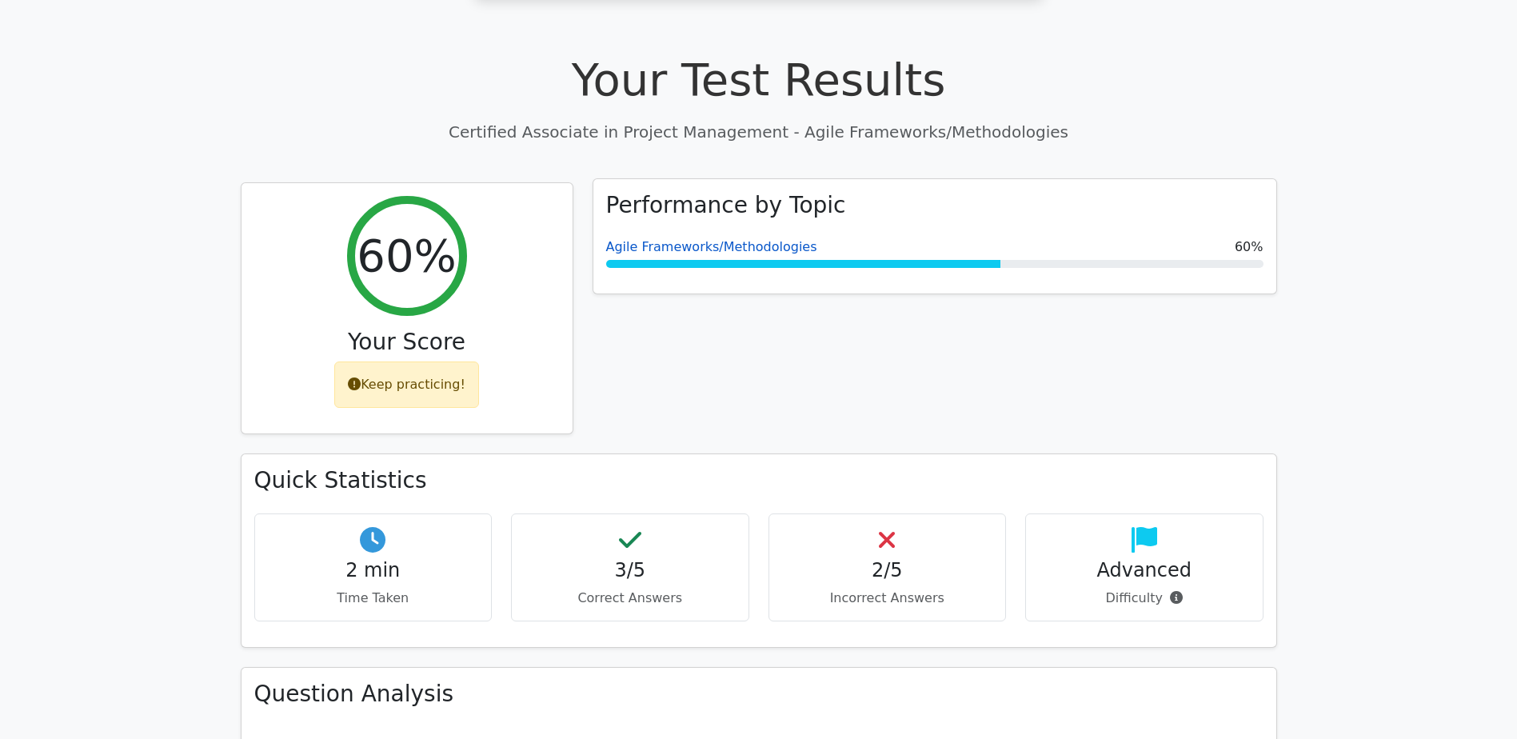
click at [651, 239] on link "Agile Frameworks/Methodologies" at bounding box center [711, 246] width 211 height 15
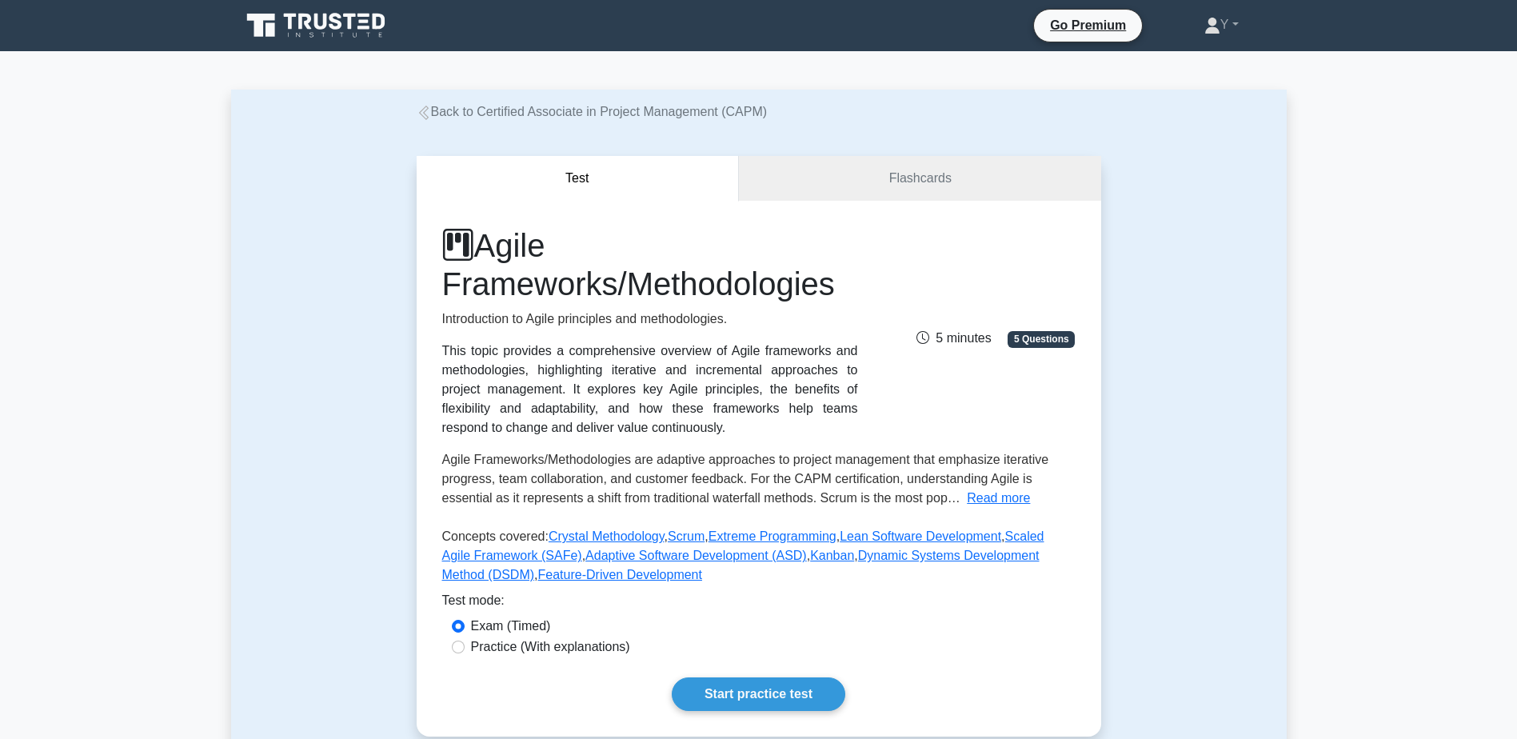
scroll to position [560, 0]
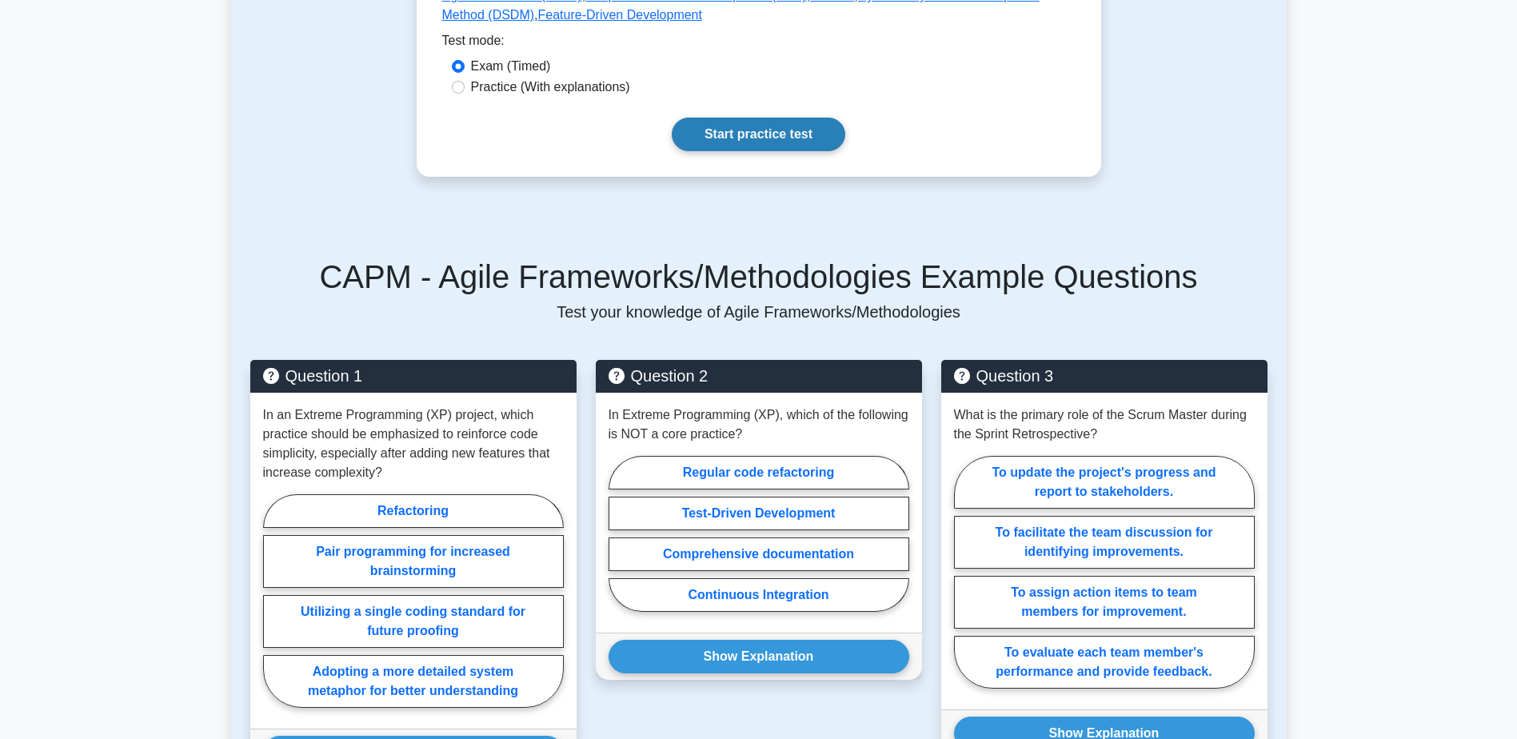
click at [782, 150] on link "Start practice test" at bounding box center [759, 135] width 174 height 34
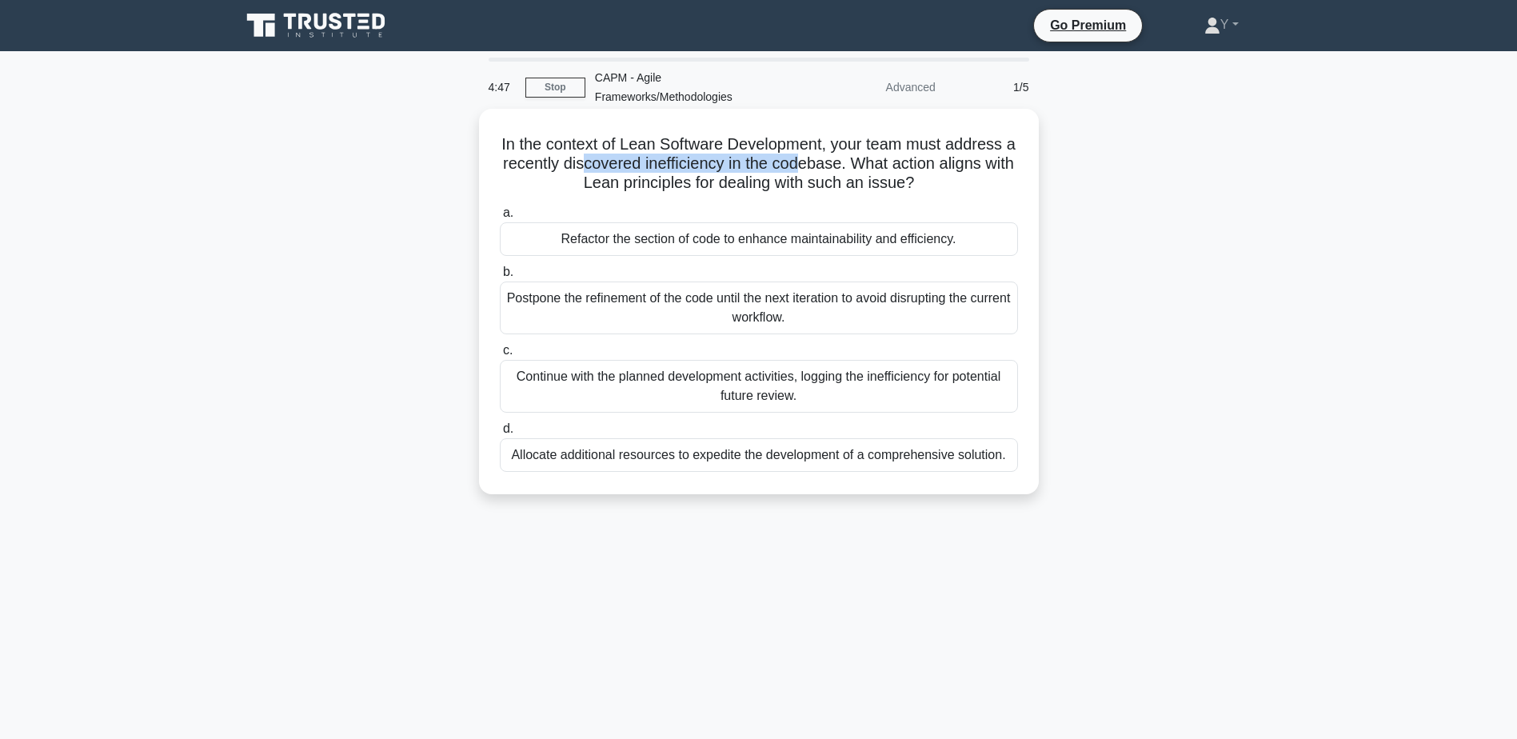
drag, startPoint x: 601, startPoint y: 157, endPoint x: 820, endPoint y: 167, distance: 219.3
click at [820, 167] on h5 "In the context of Lean Software Development, your team must address a recently …" at bounding box center [758, 163] width 521 height 59
click at [692, 241] on div "Refactor the section of code to enhance maintainability and efficiency." at bounding box center [759, 239] width 518 height 34
click at [500, 218] on input "a. Refactor the section of code to enhance maintainability and efficiency." at bounding box center [500, 213] width 0 height 10
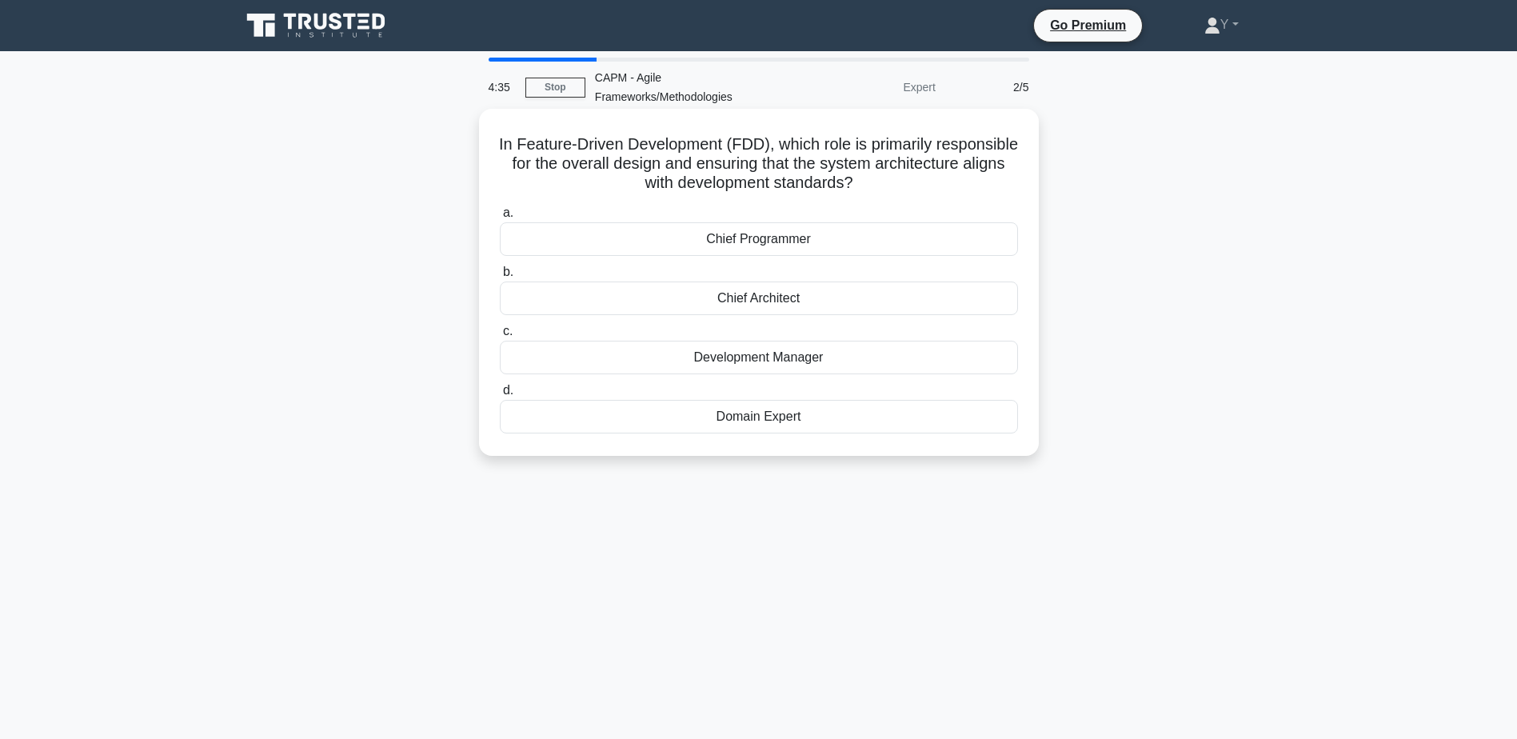
drag, startPoint x: 577, startPoint y: 142, endPoint x: 1000, endPoint y: 174, distance: 425.1
click at [1000, 174] on h5 "In Feature-Driven Development (FDD), which role is primarily responsible for th…" at bounding box center [758, 163] width 521 height 59
click at [545, 162] on h5 "In Feature-Driven Development (FDD), which role is primarily responsible for th…" at bounding box center [758, 163] width 521 height 59
drag, startPoint x: 562, startPoint y: 167, endPoint x: 1040, endPoint y: 179, distance: 477.5
click at [1040, 179] on div "In Feature-Driven Development (FDD), which role is primarily responsible for th…" at bounding box center [759, 296] width 1056 height 366
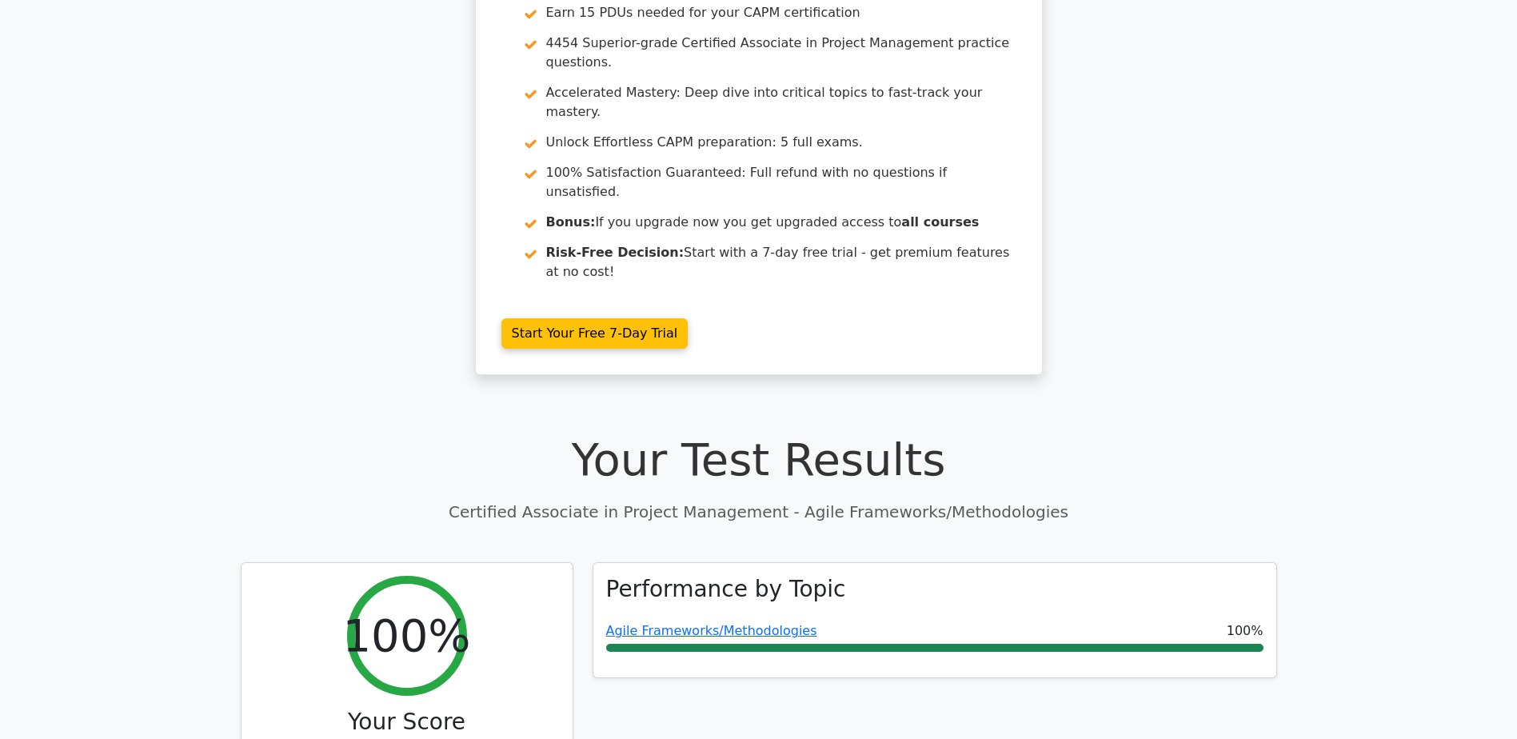
scroll to position [160, 0]
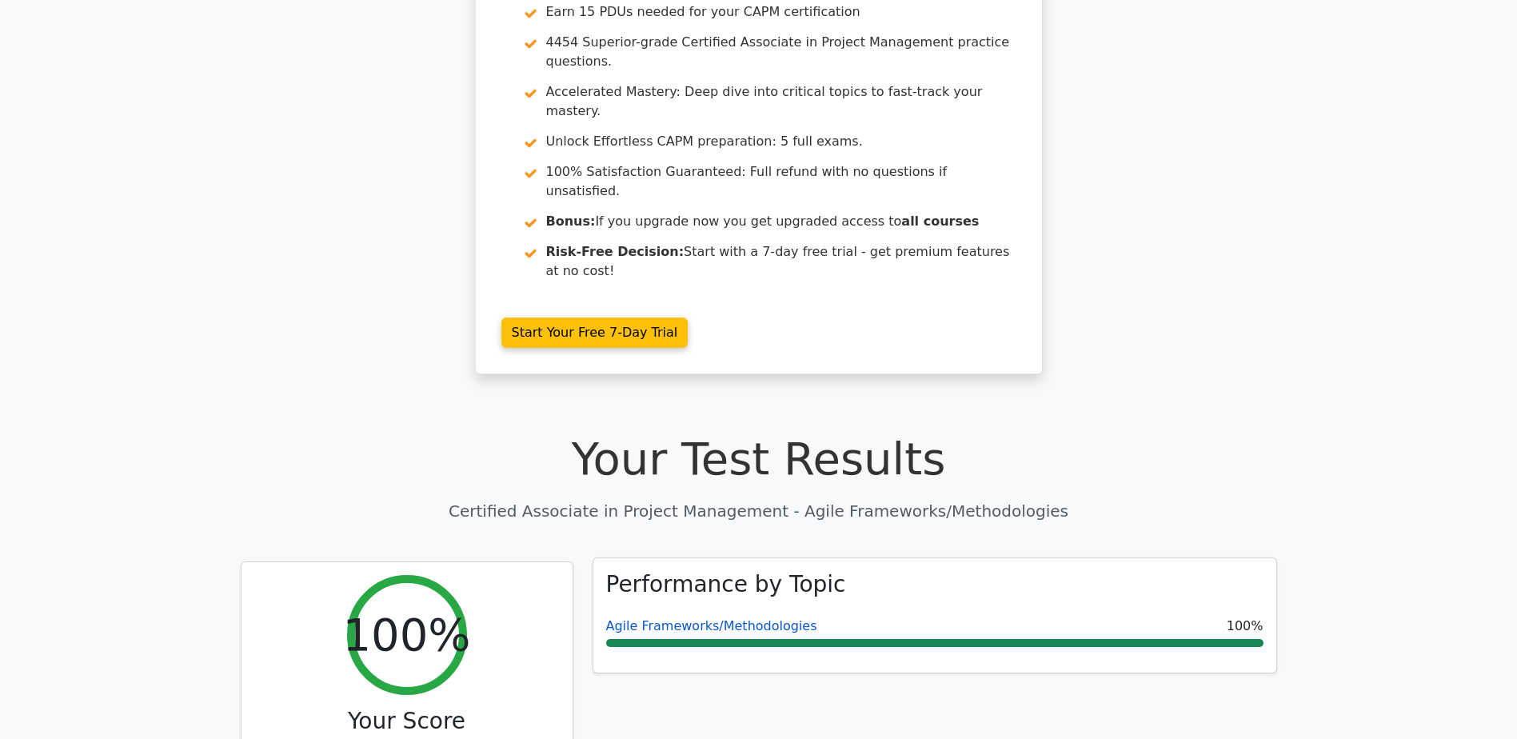
click at [664, 618] on link "Agile Frameworks/Methodologies" at bounding box center [711, 625] width 211 height 15
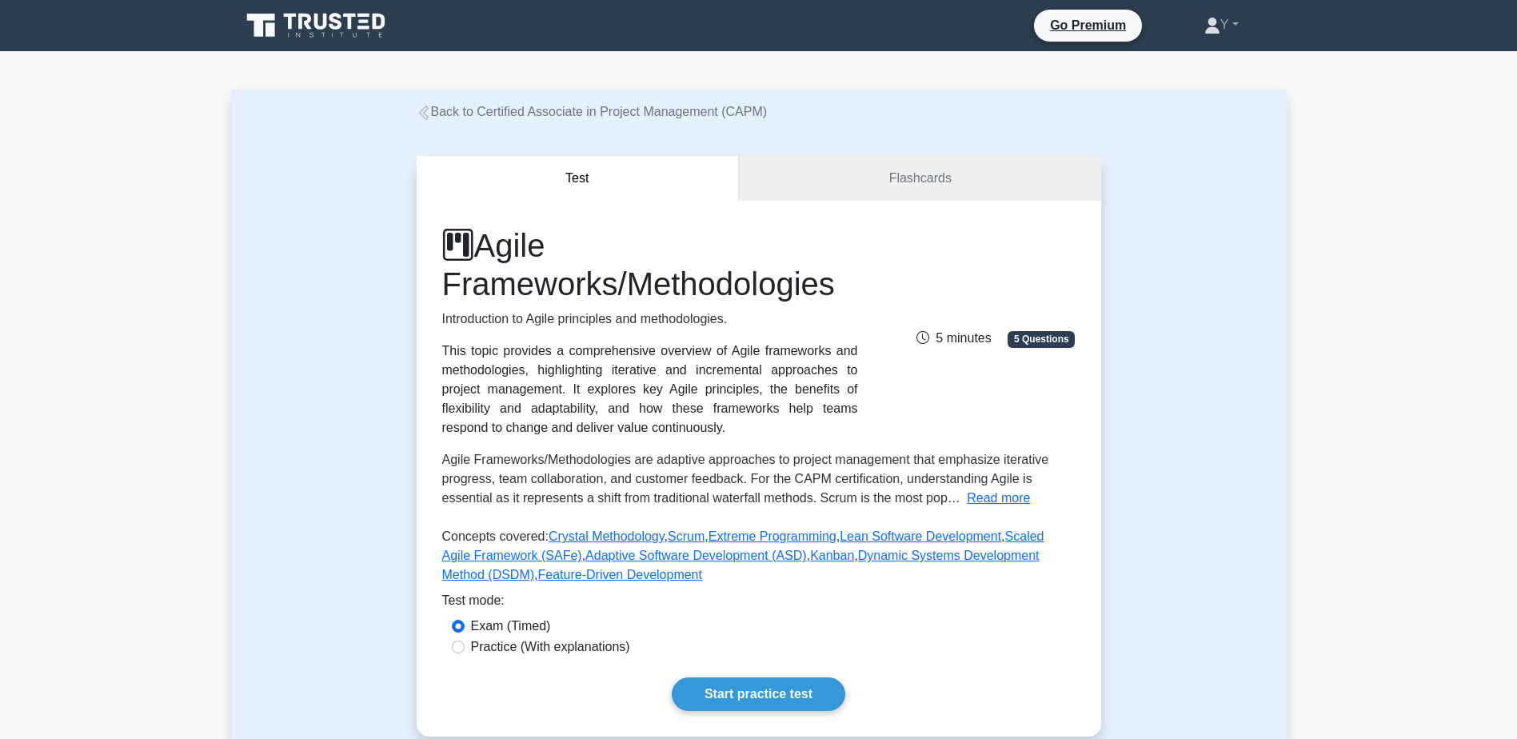
scroll to position [240, 0]
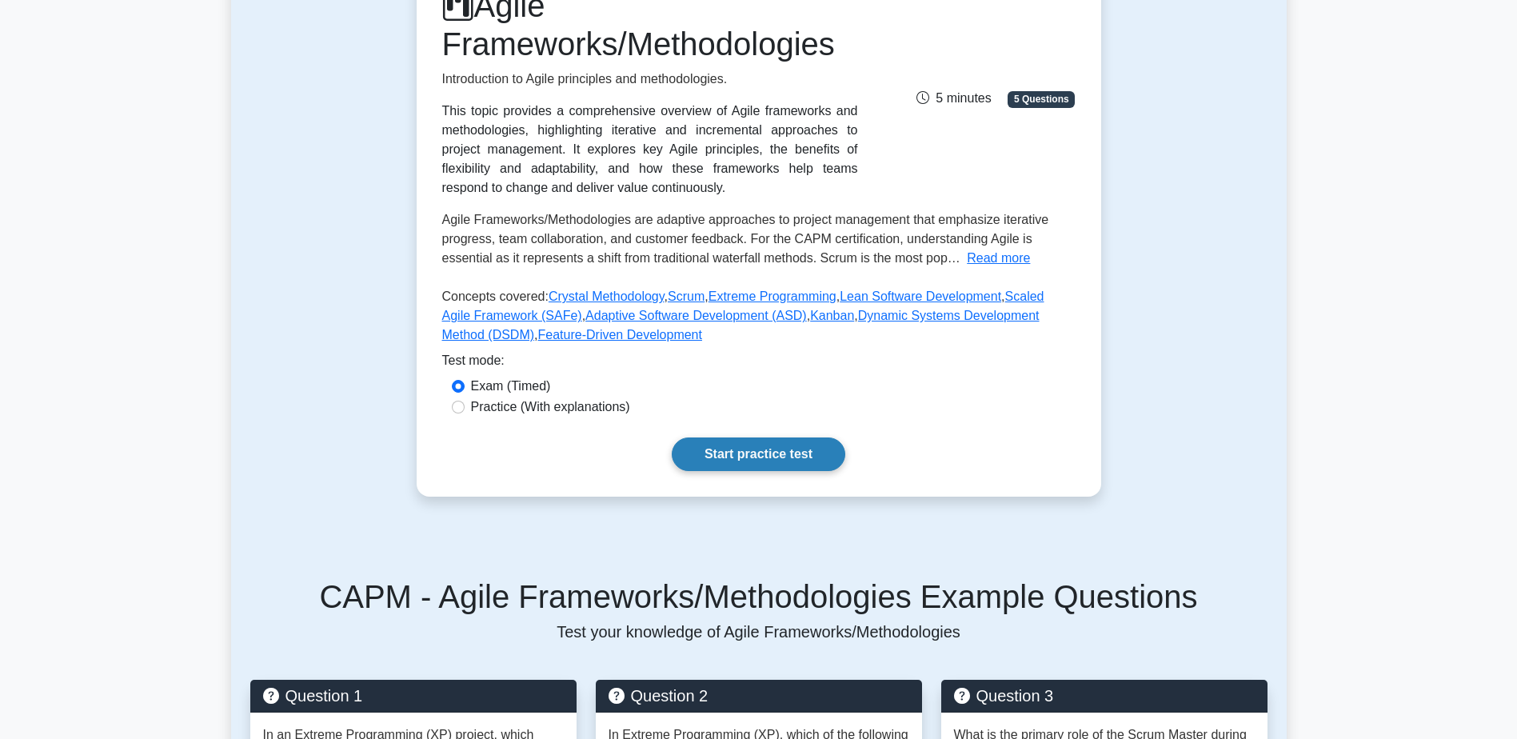
click at [782, 465] on link "Start practice test" at bounding box center [759, 454] width 174 height 34
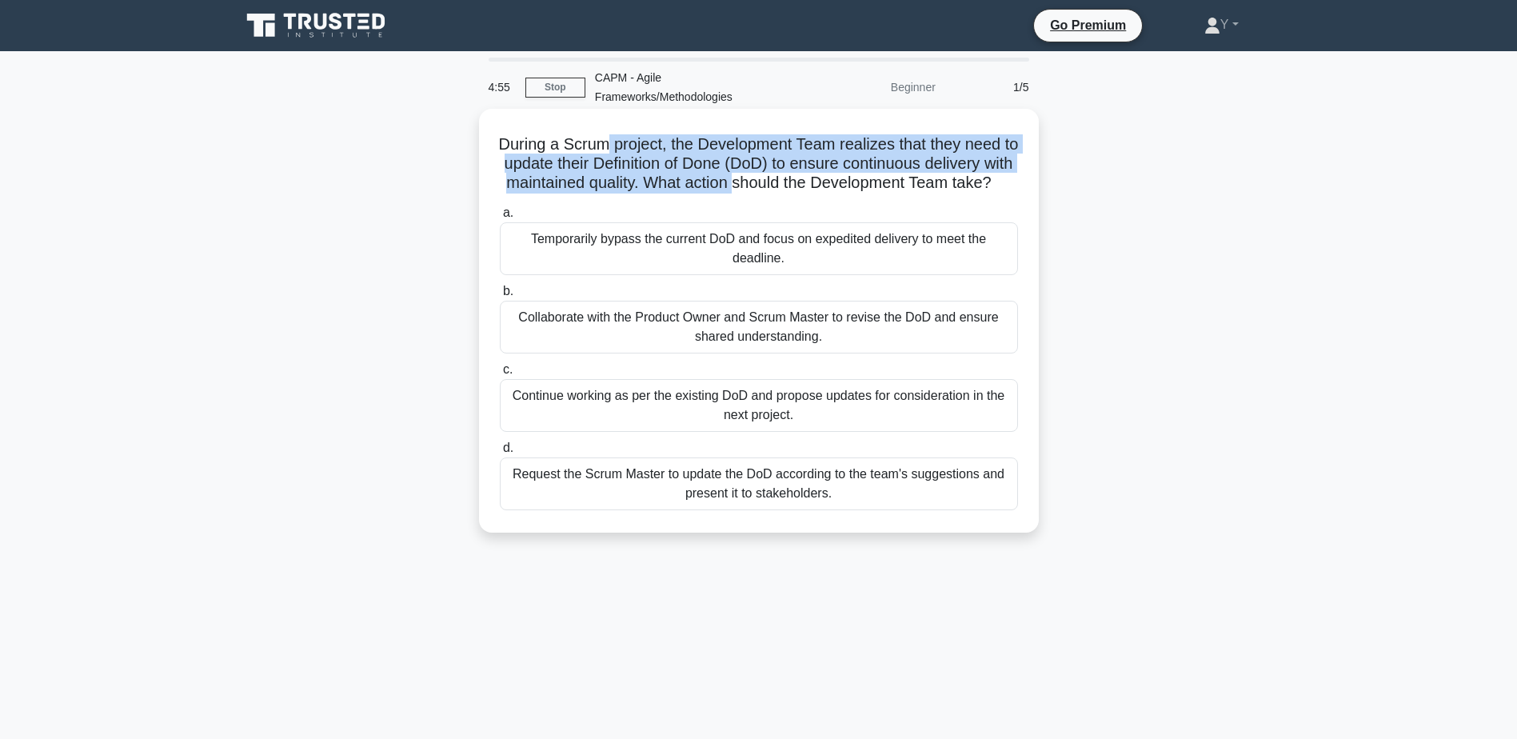
drag, startPoint x: 613, startPoint y: 142, endPoint x: 784, endPoint y: 182, distance: 176.5
click at [784, 182] on h5 "During a Scrum project, the Development Team realizes that they need to update …" at bounding box center [758, 163] width 521 height 59
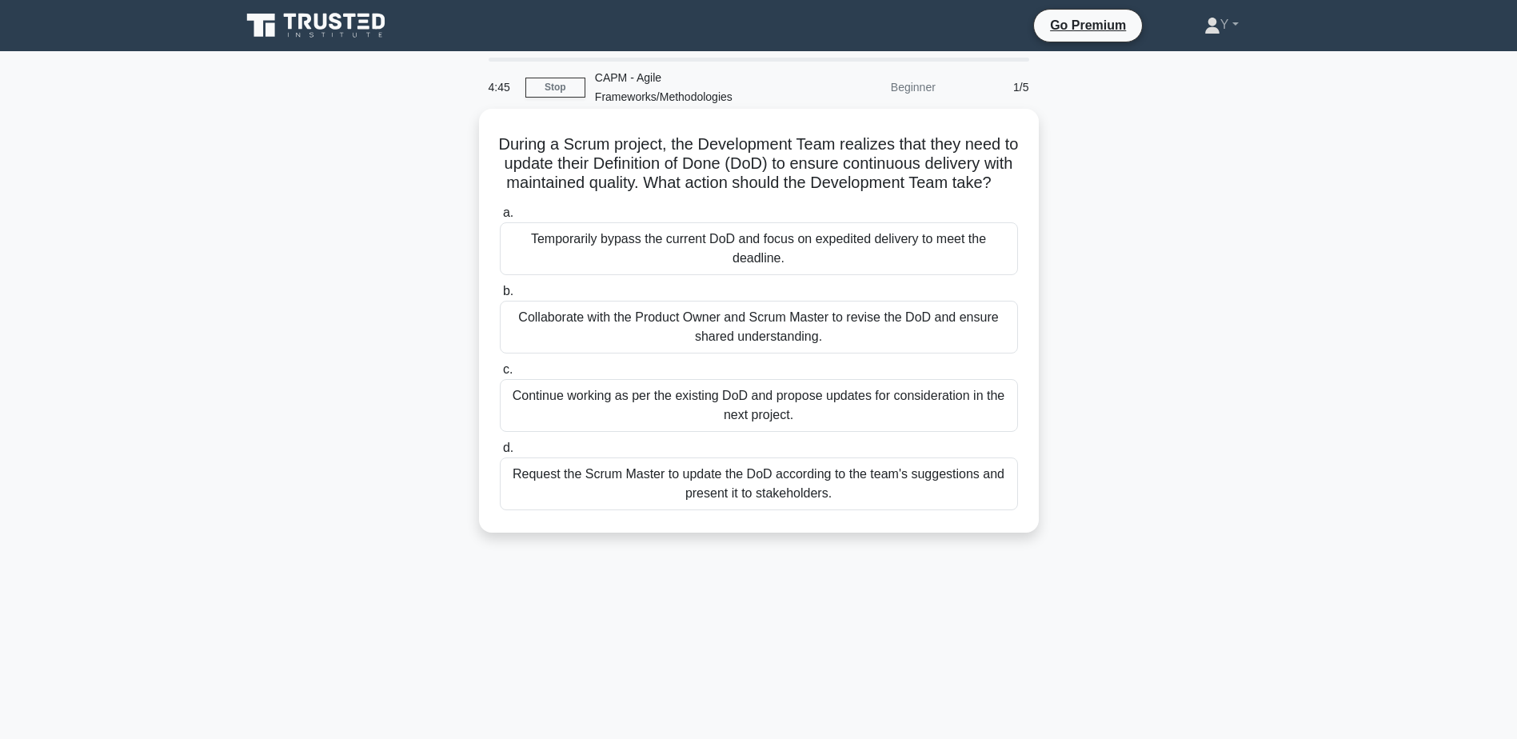
click at [823, 351] on div "Collaborate with the Product Owner and Scrum Master to revise the DoD and ensur…" at bounding box center [759, 327] width 518 height 53
click at [500, 297] on input "b. Collaborate with the Product Owner and Scrum Master to revise the DoD and en…" at bounding box center [500, 291] width 0 height 10
